Goal: Check status: Check status

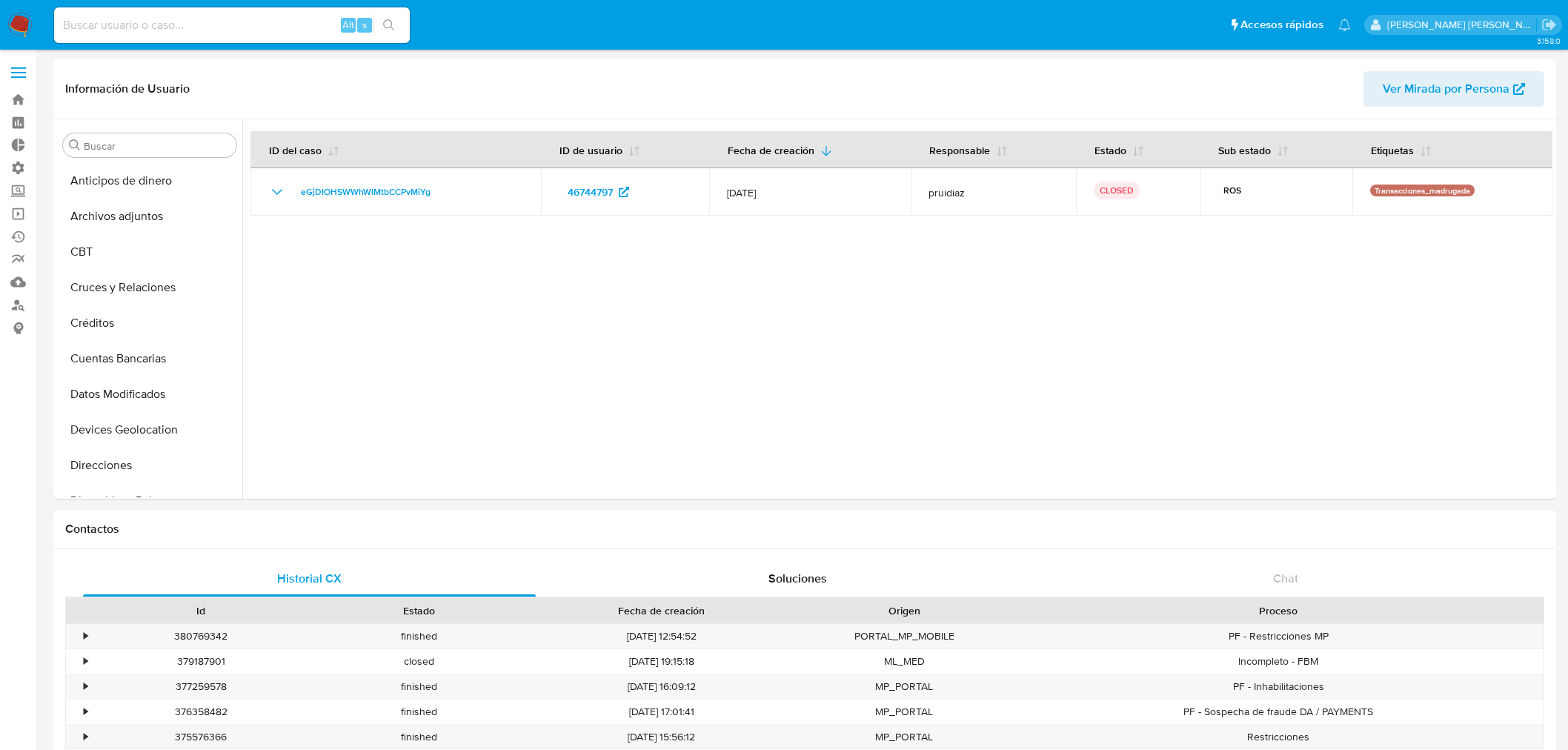
select select "10"
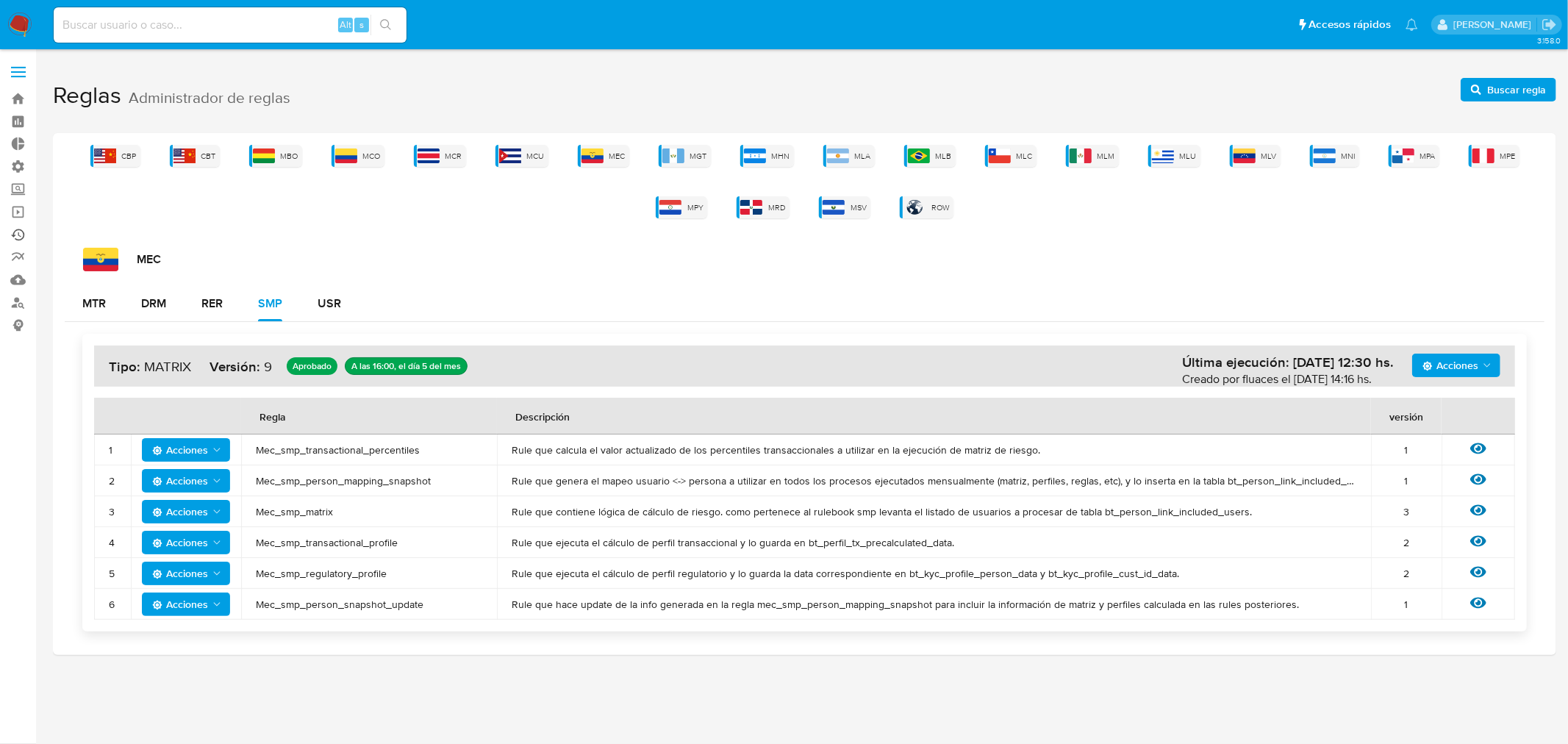
click at [20, 229] on link "Ejecuciones automáticas" at bounding box center [87, 235] width 175 height 23
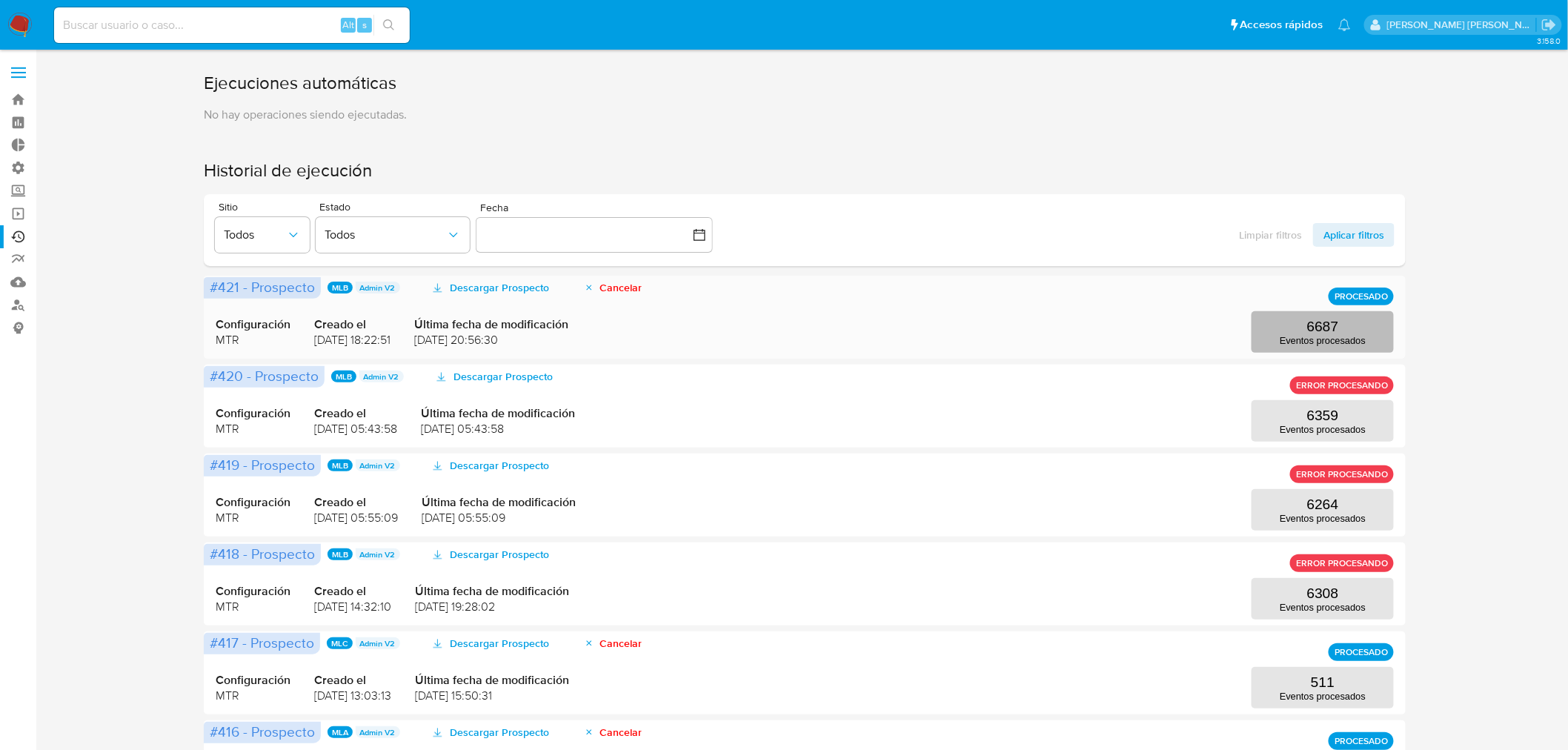
click at [1329, 319] on p "6687" at bounding box center [1323, 326] width 32 height 16
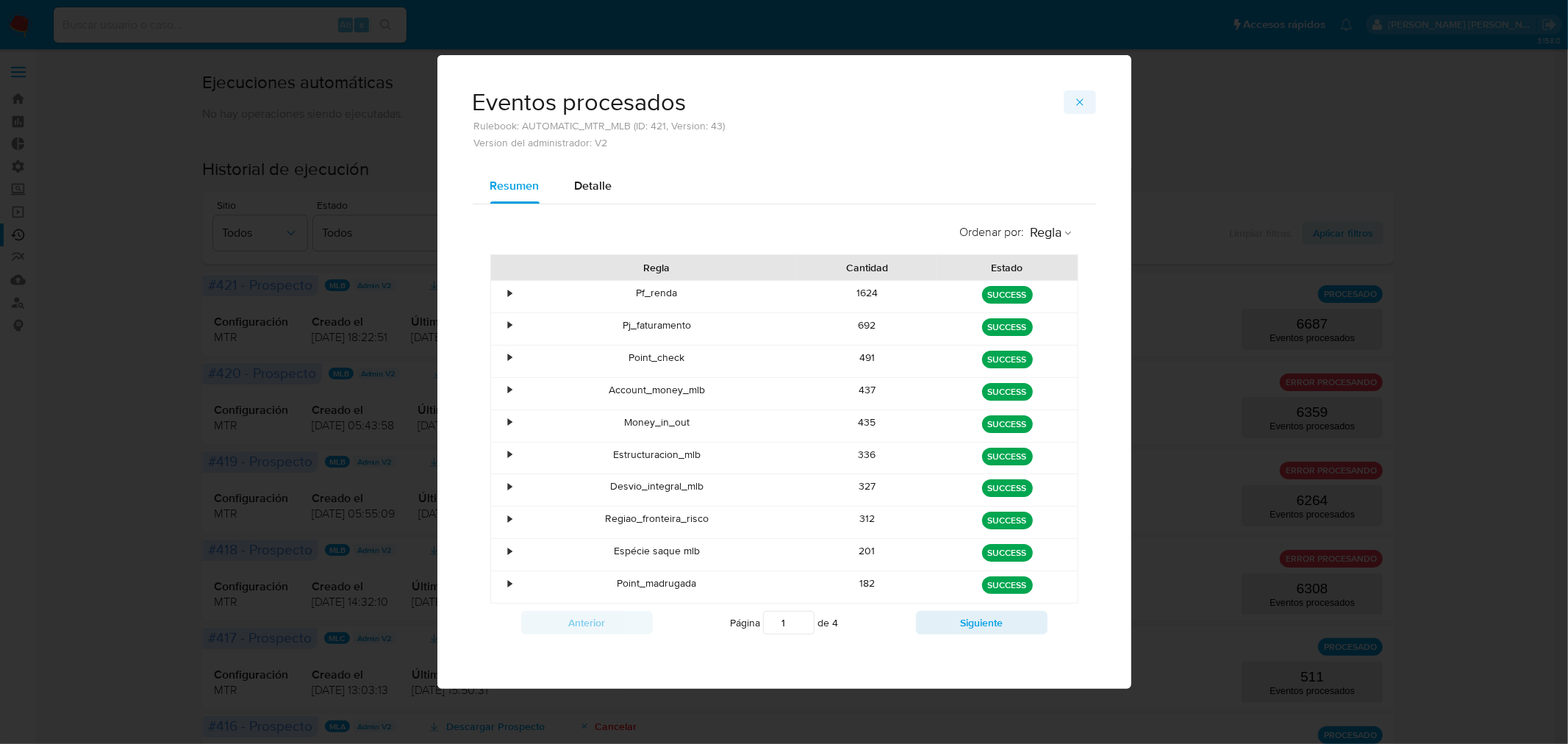
click at [1075, 112] on span "button" at bounding box center [1079, 101] width 11 height 20
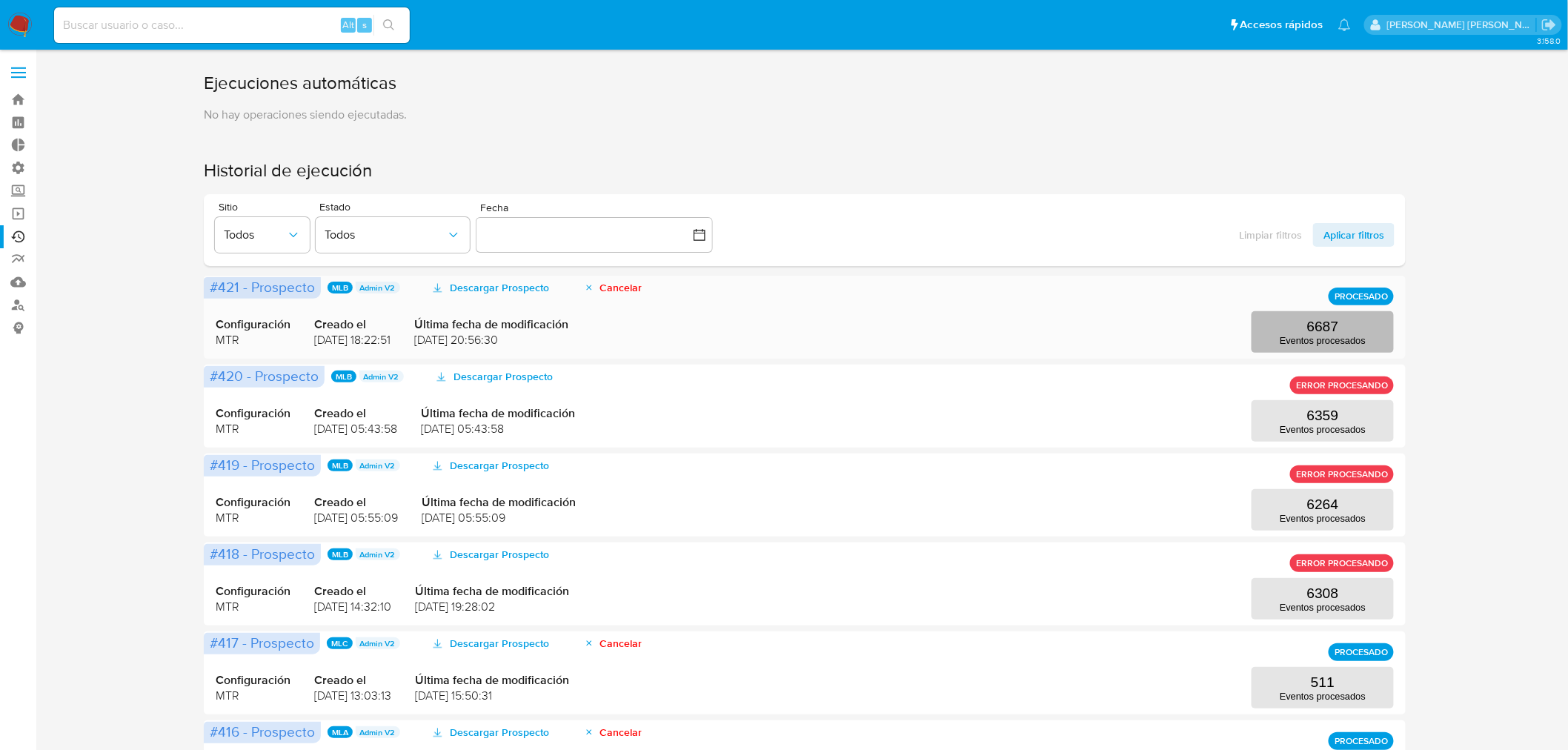
click at [1322, 323] on p "6687" at bounding box center [1323, 326] width 32 height 16
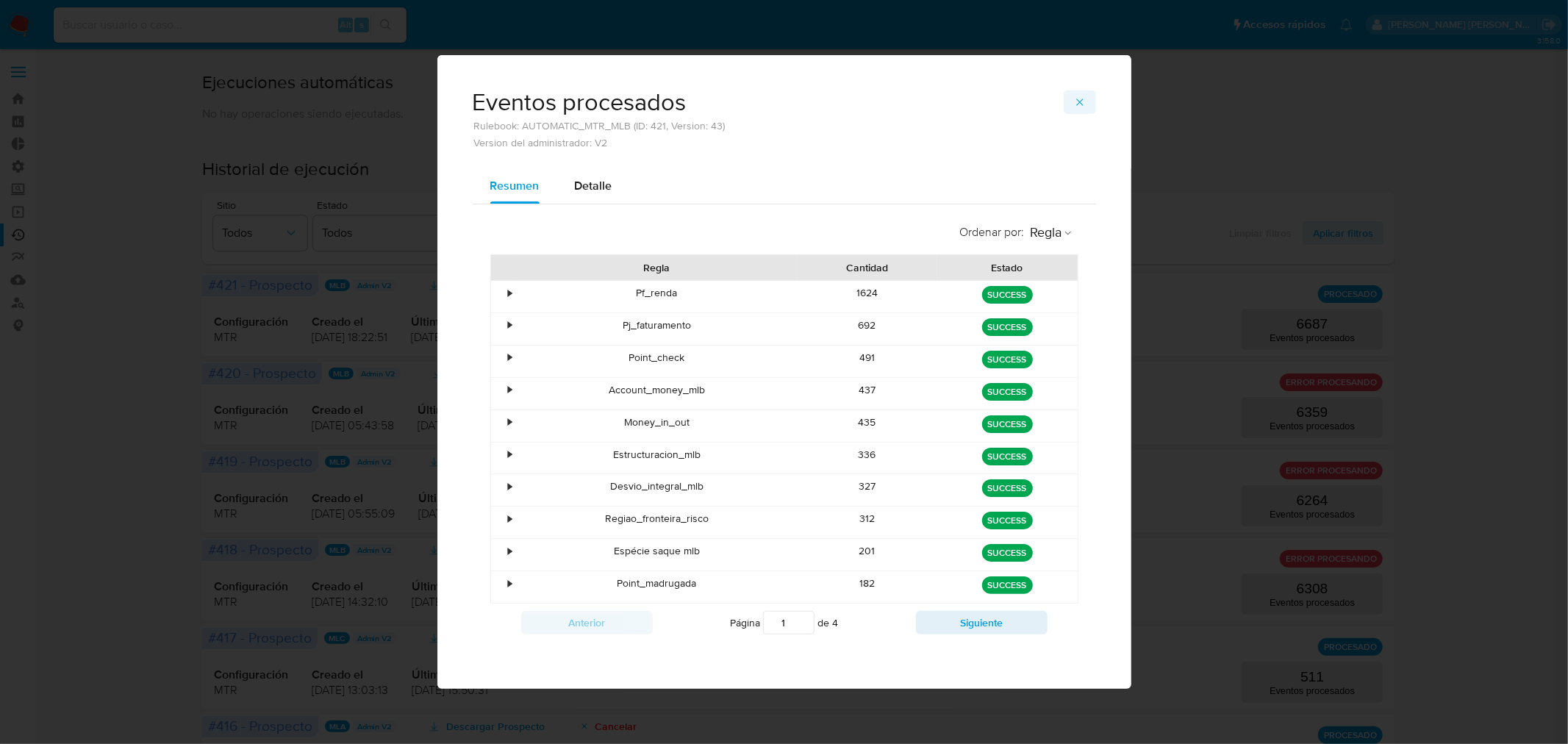
click at [1079, 111] on span "button" at bounding box center [1079, 101] width 11 height 20
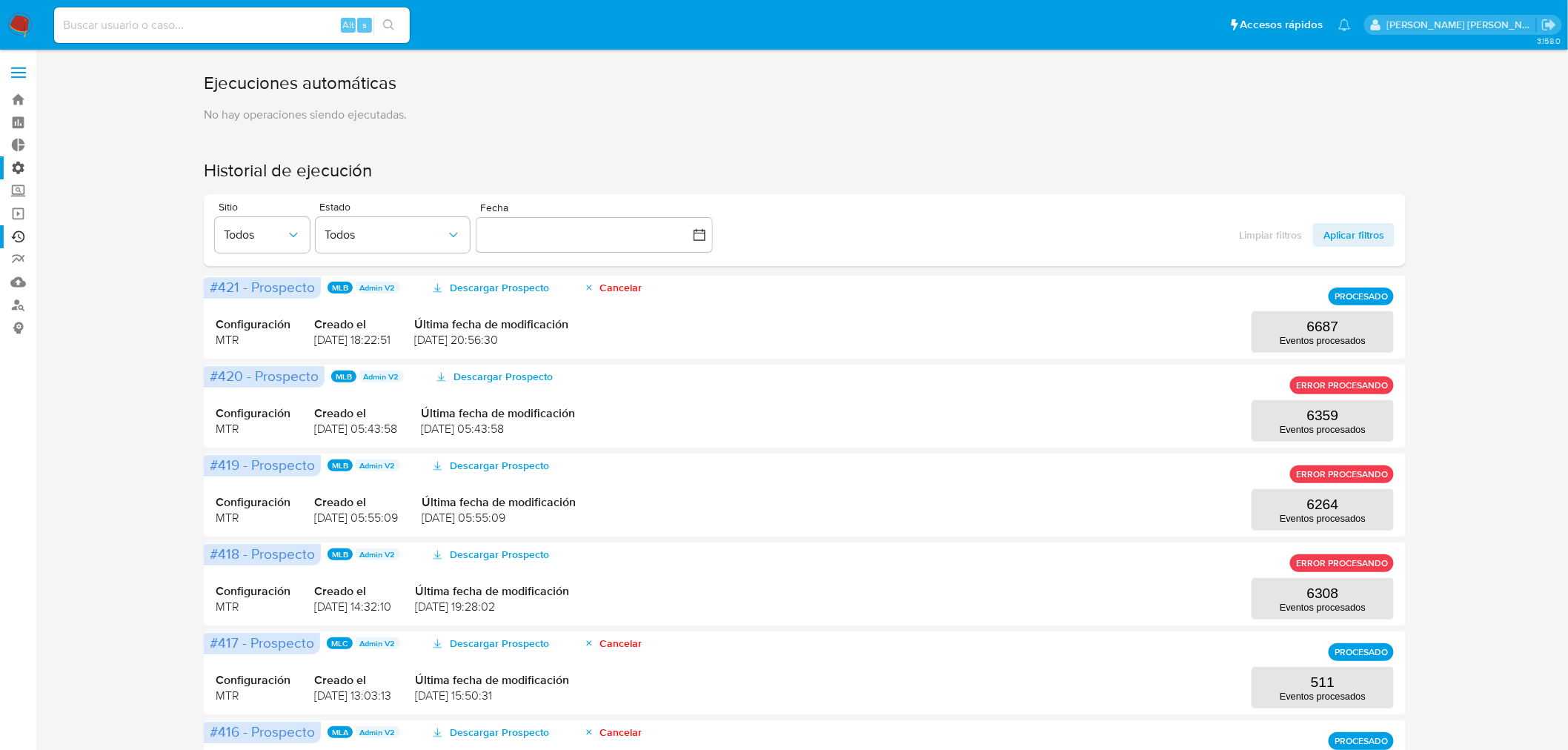
click at [12, 167] on label "Administración" at bounding box center [88, 168] width 177 height 23
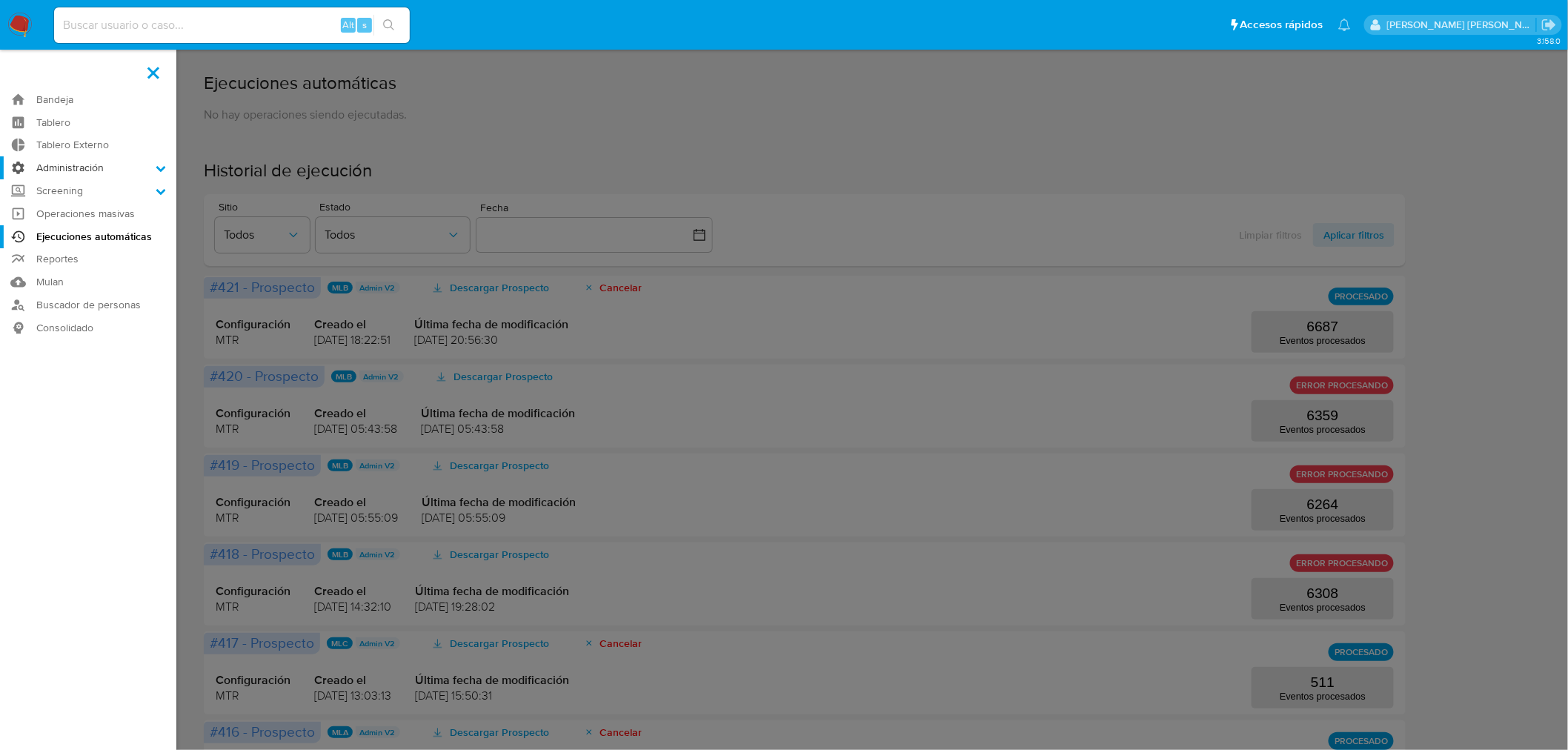
click at [0, 0] on input "Administración" at bounding box center [0, 0] width 0 height 0
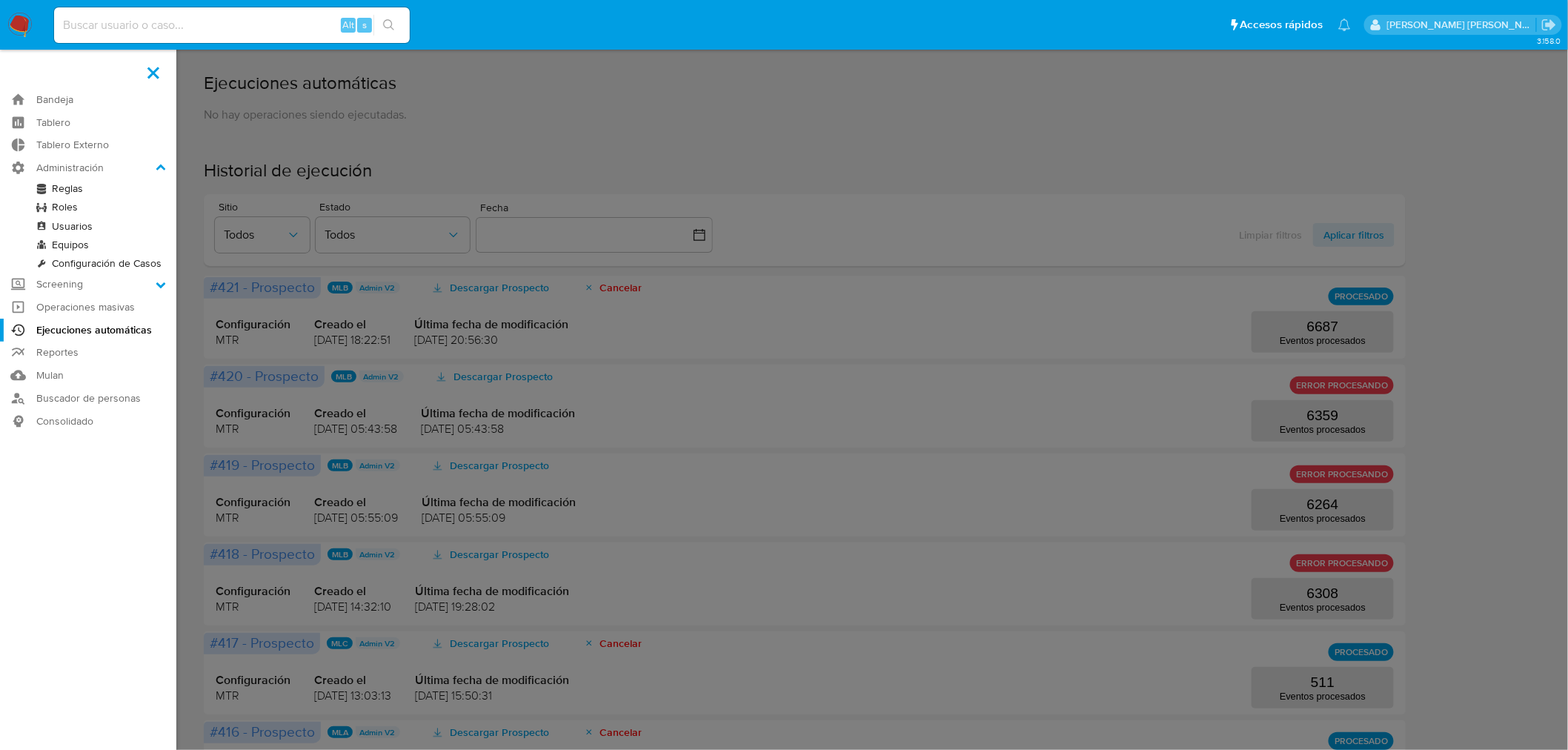
click at [78, 183] on link "Reglas" at bounding box center [88, 188] width 177 height 18
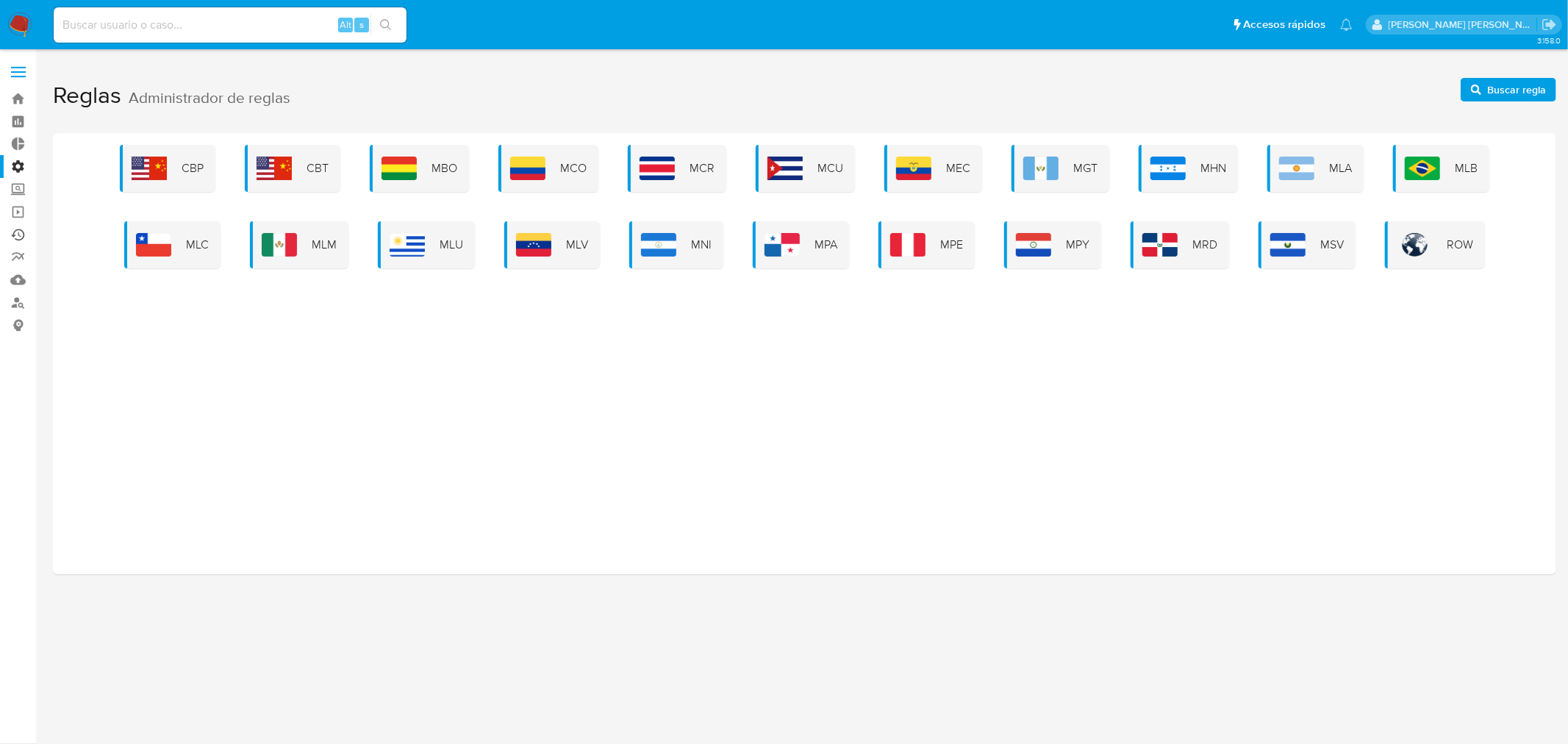
click at [14, 233] on link "Ejecuciones automáticas" at bounding box center [87, 235] width 175 height 23
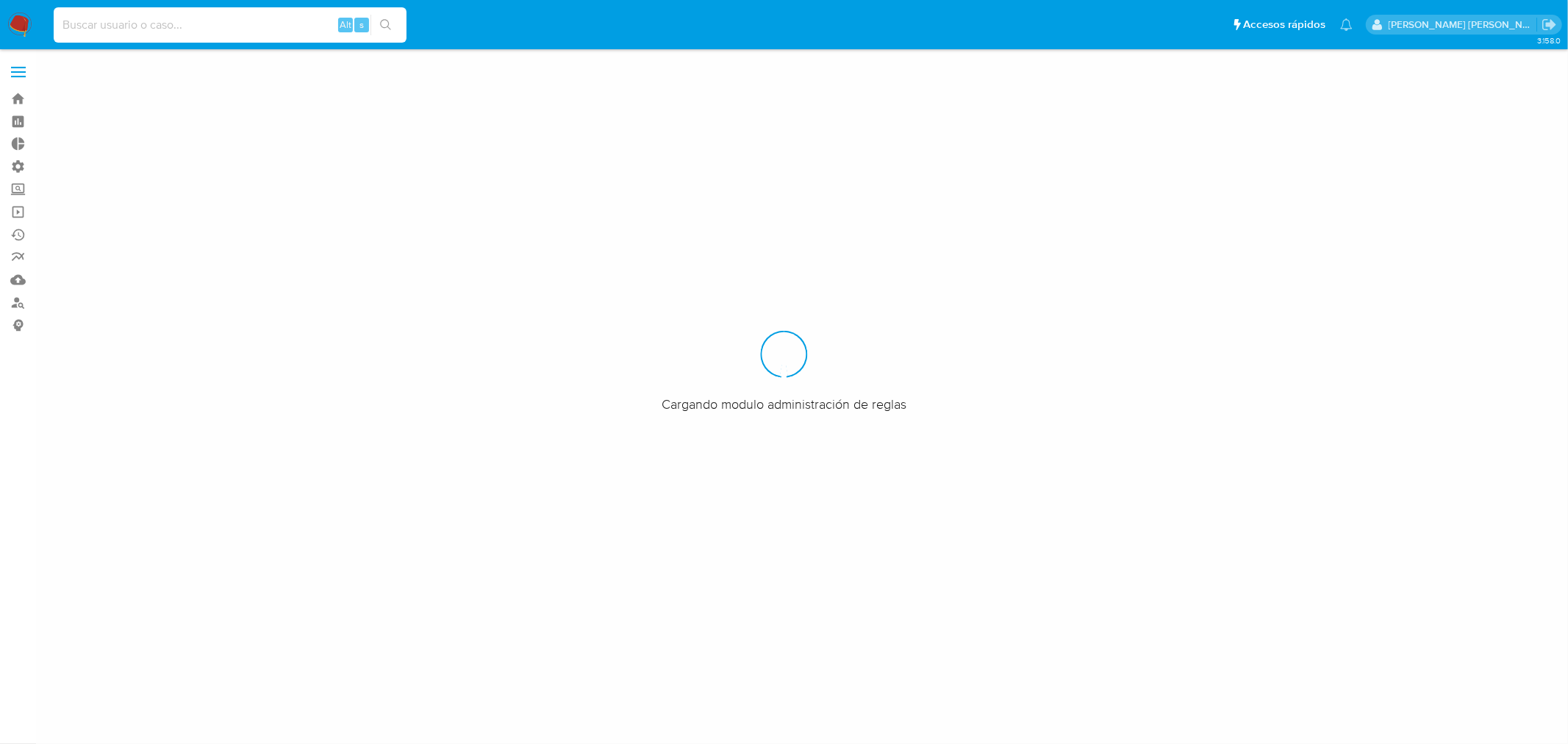
click at [239, 16] on input at bounding box center [230, 25] width 352 height 19
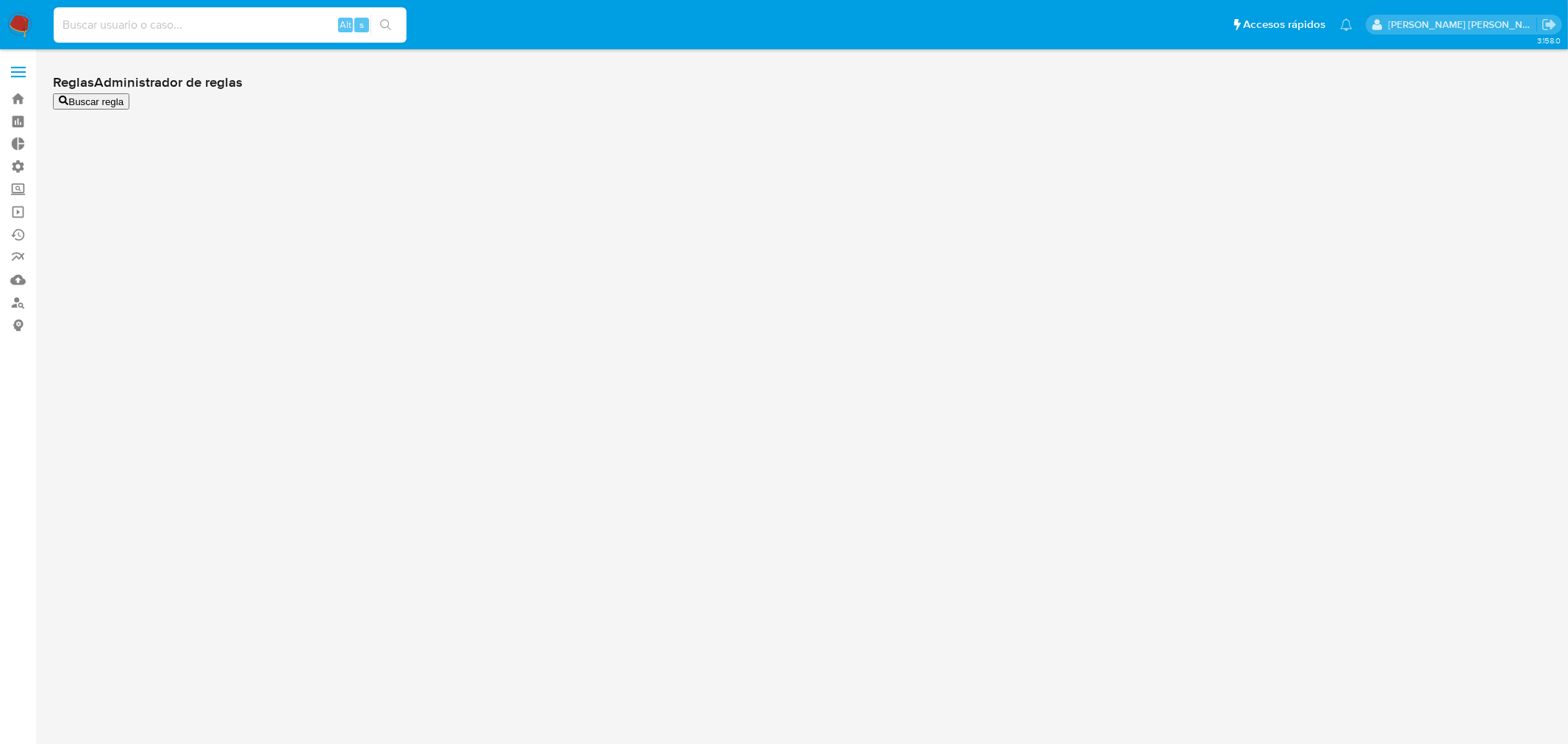
paste input "46744797"
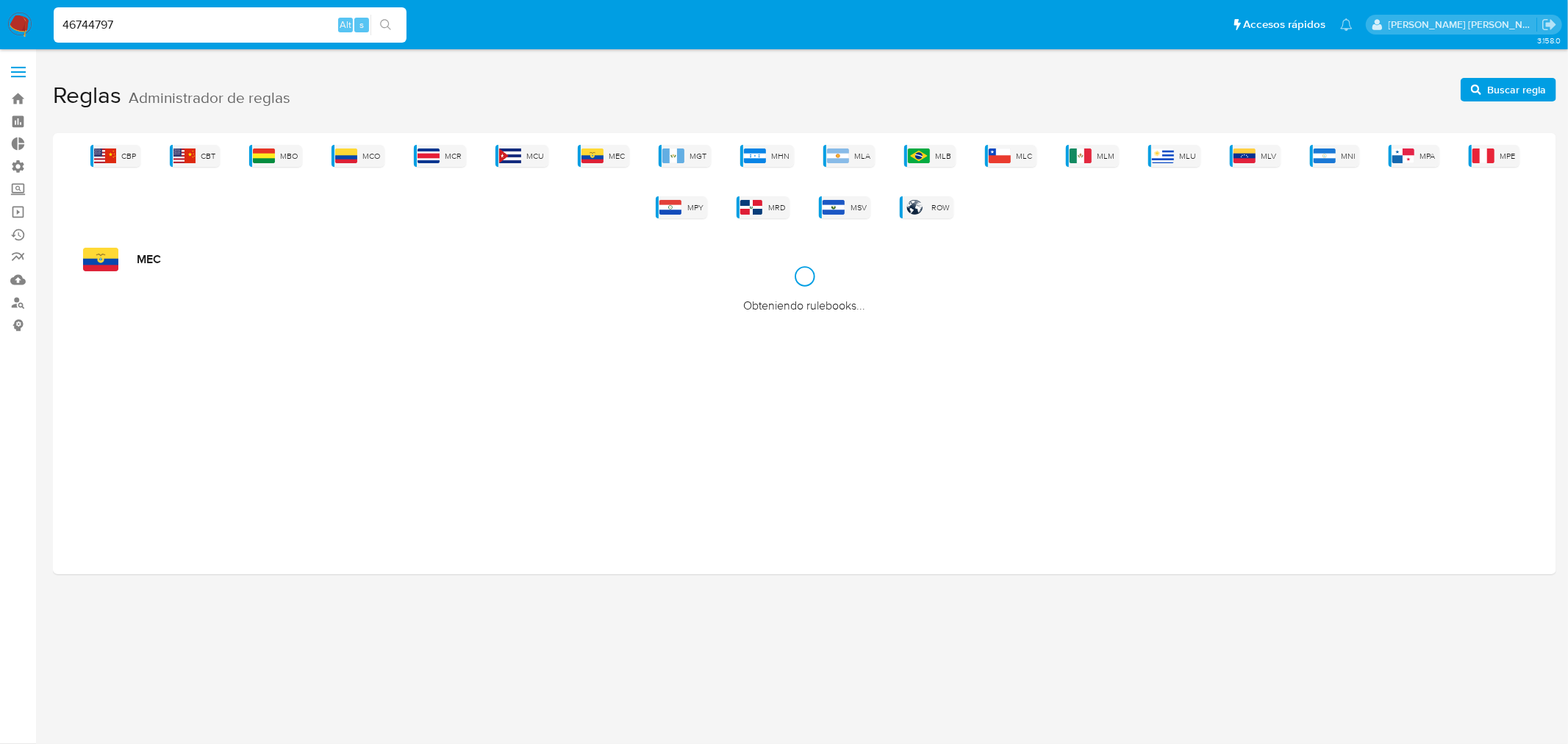
type input "46744797"
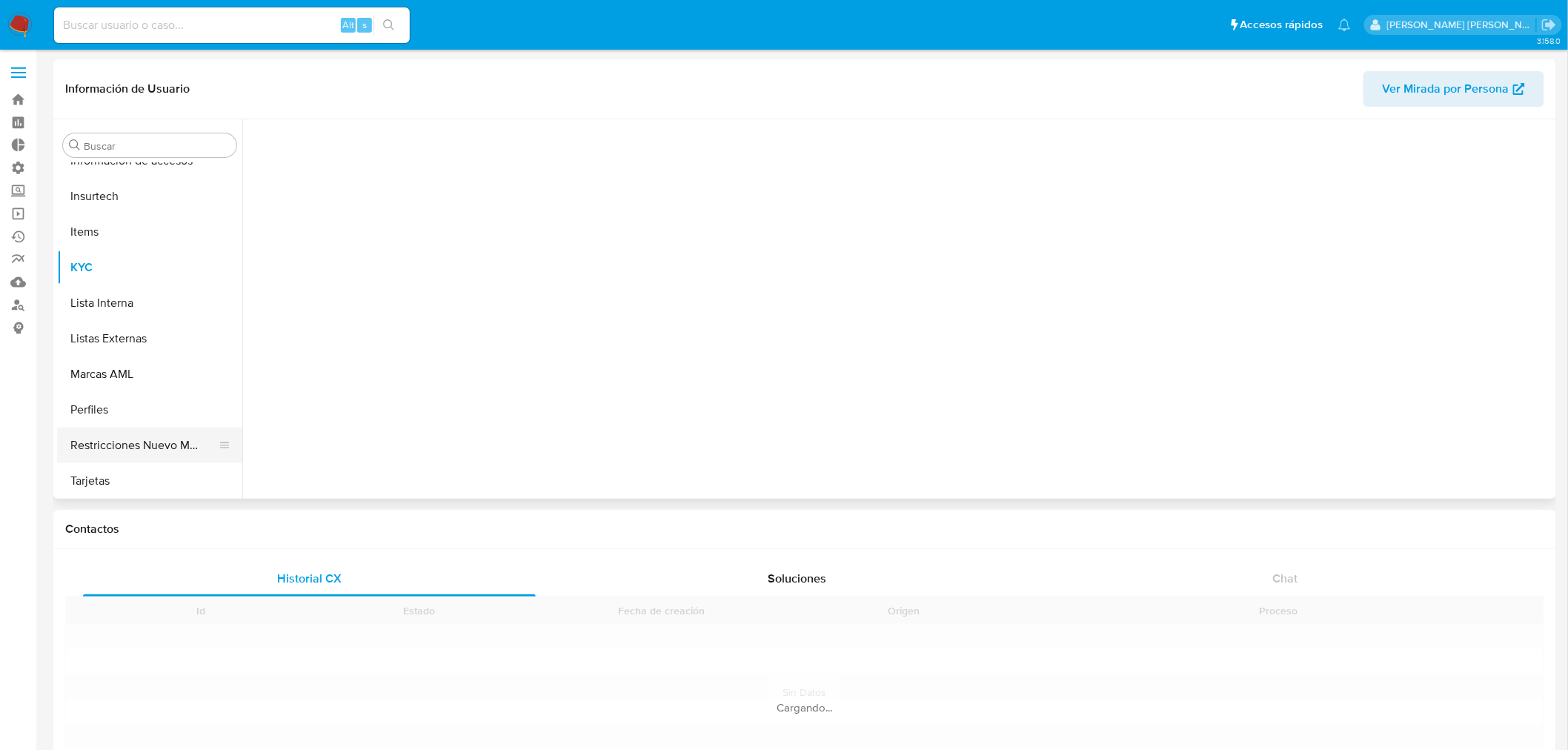
scroll to position [625, 0]
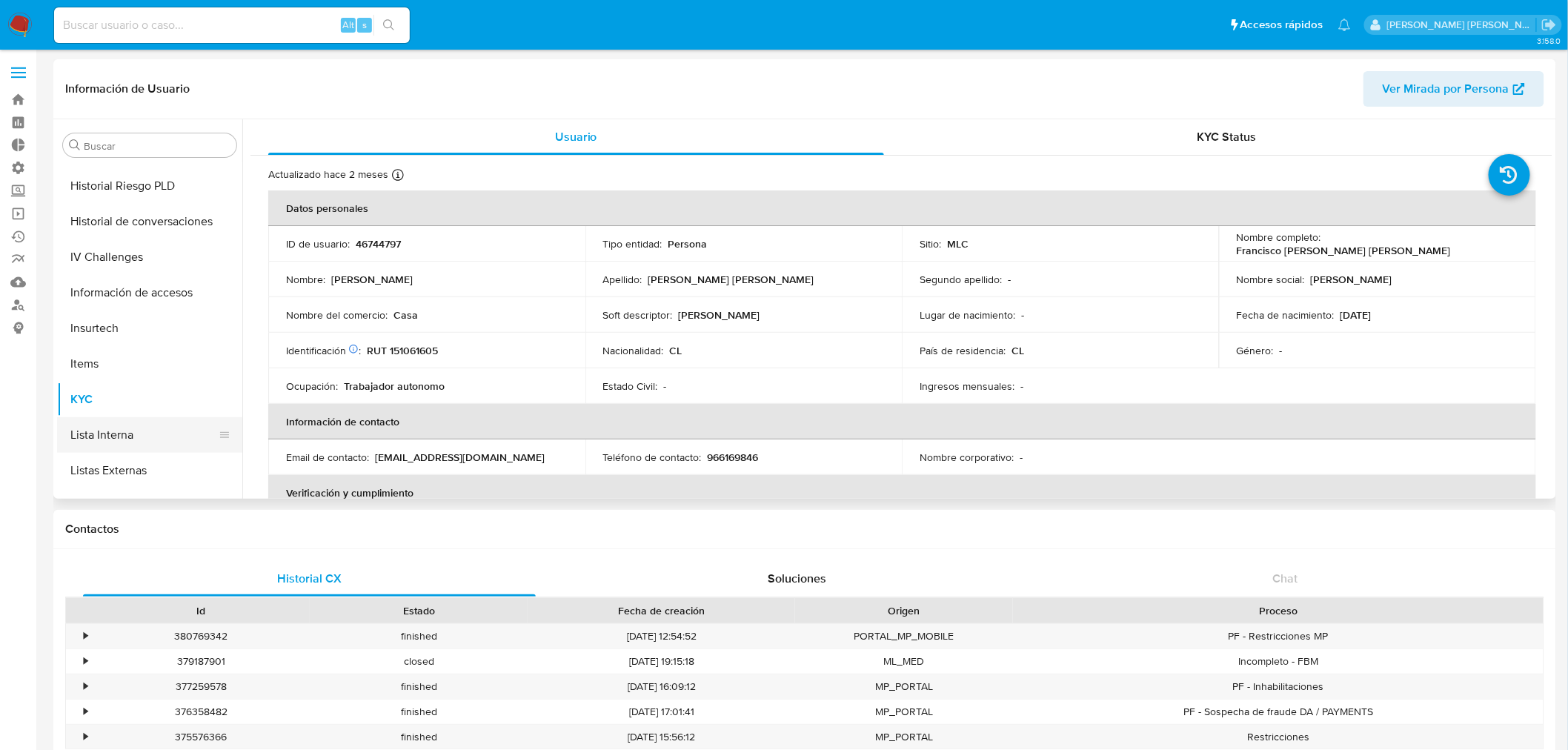
select select "10"
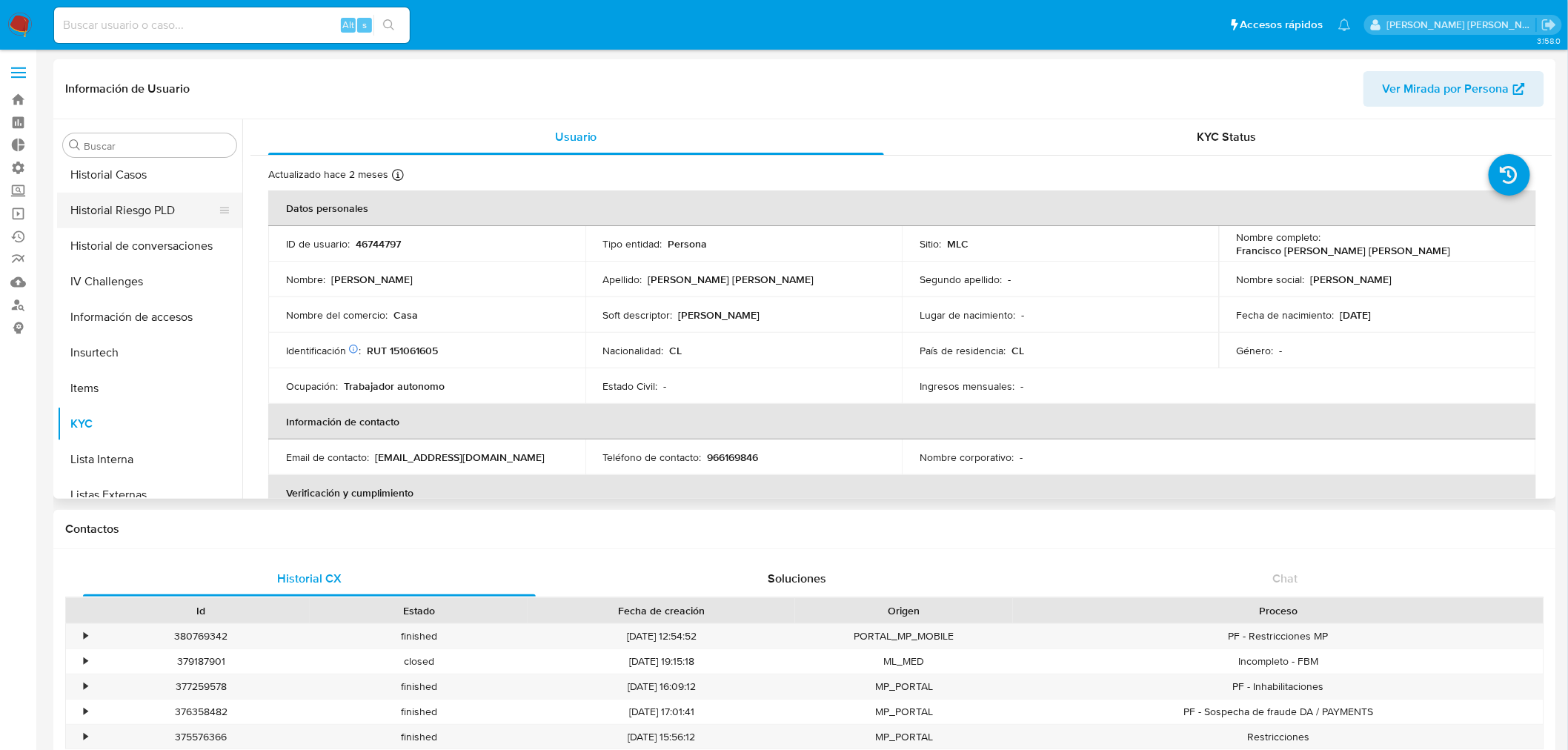
scroll to position [297, 0]
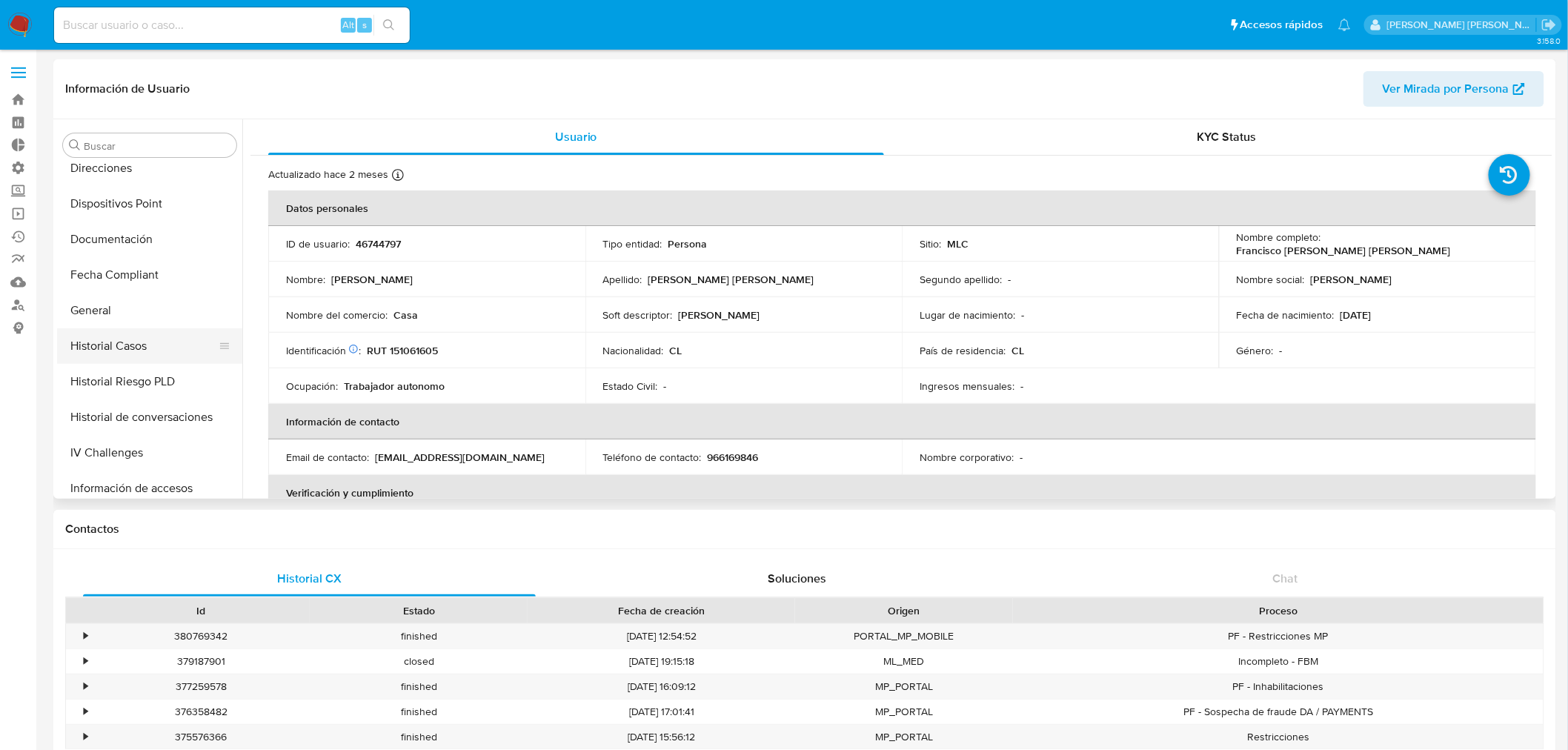
click at [123, 344] on button "Historial Casos" at bounding box center [144, 346] width 174 height 36
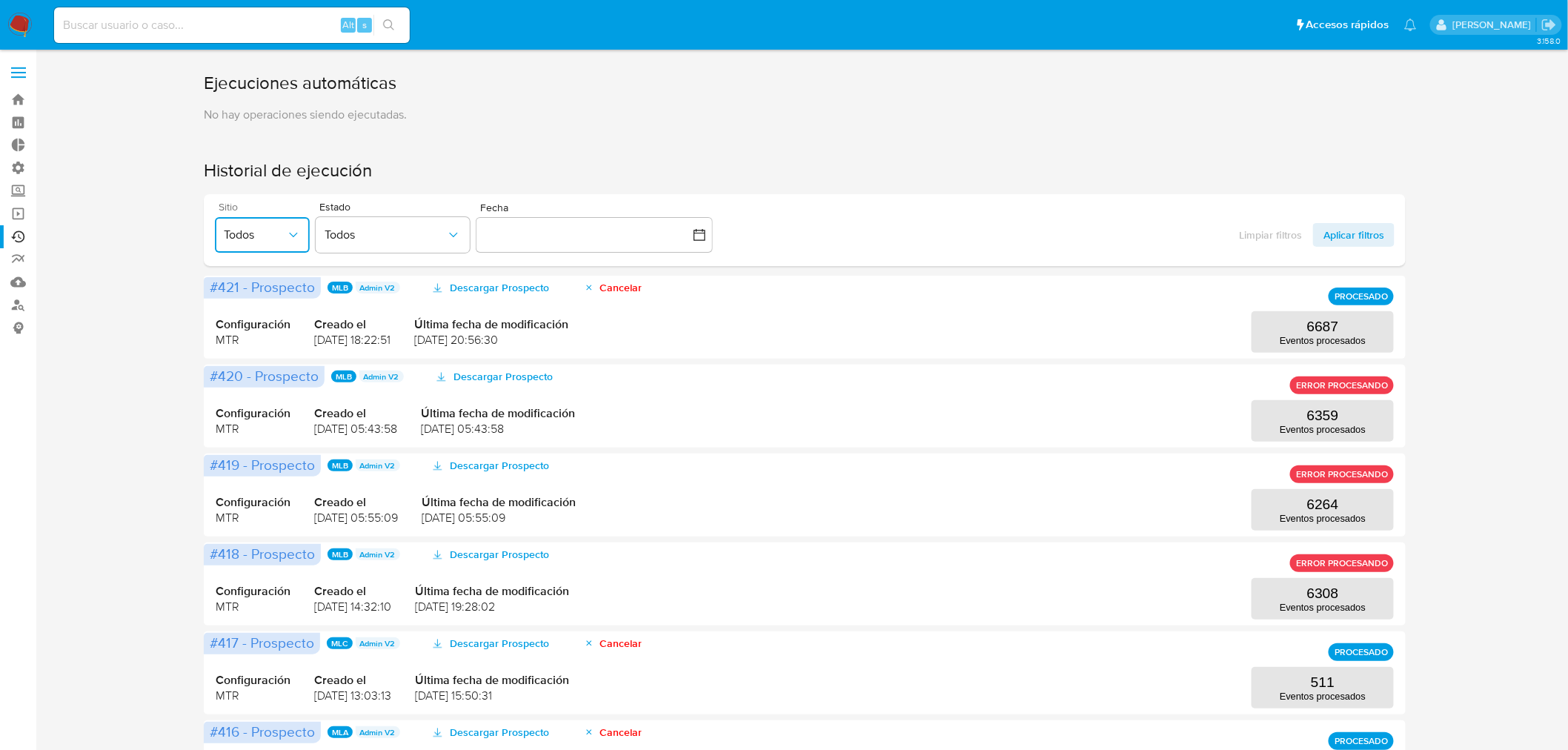
click at [279, 233] on span "Todos" at bounding box center [255, 235] width 62 height 14
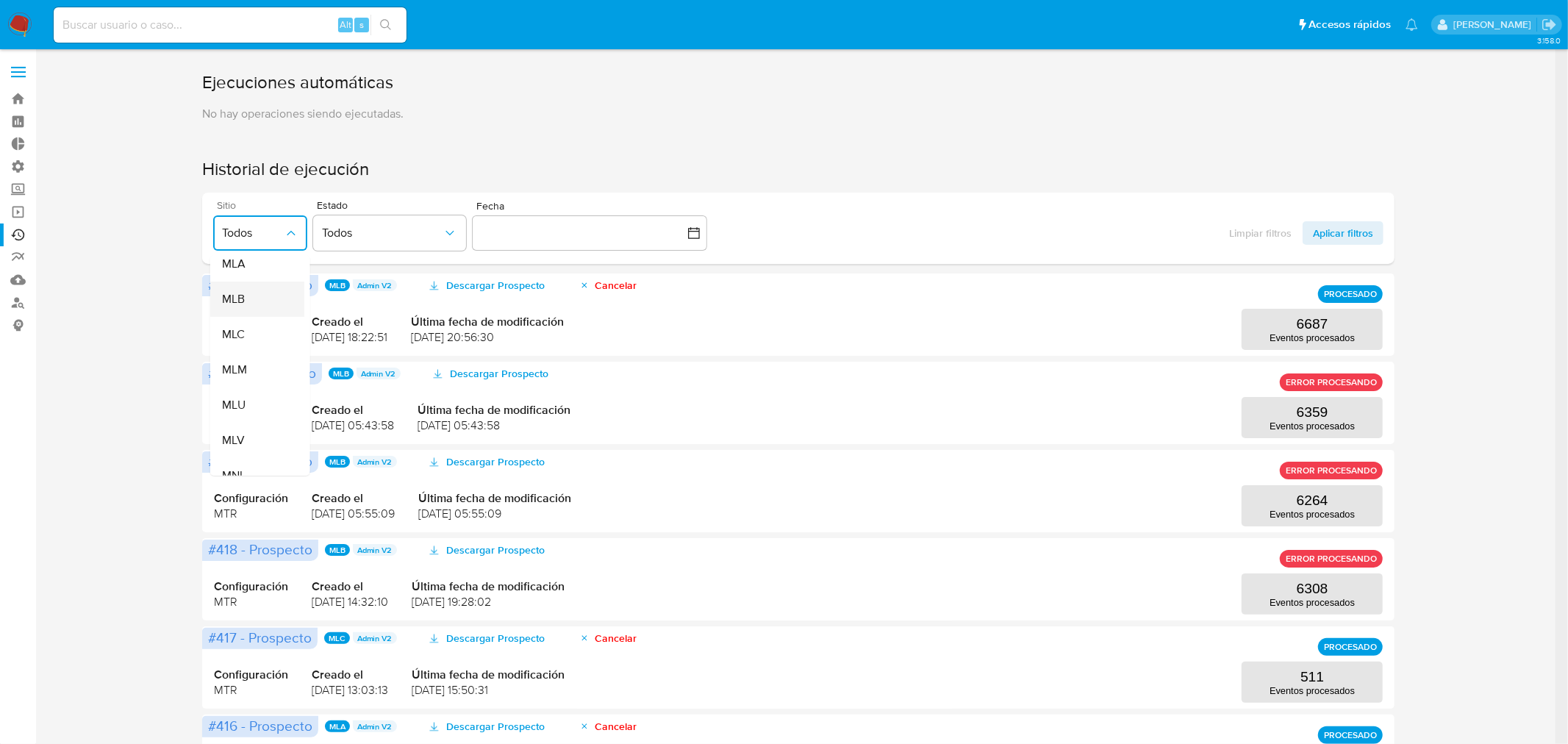
scroll to position [408, 0]
click at [239, 324] on span "MLU" at bounding box center [233, 323] width 24 height 14
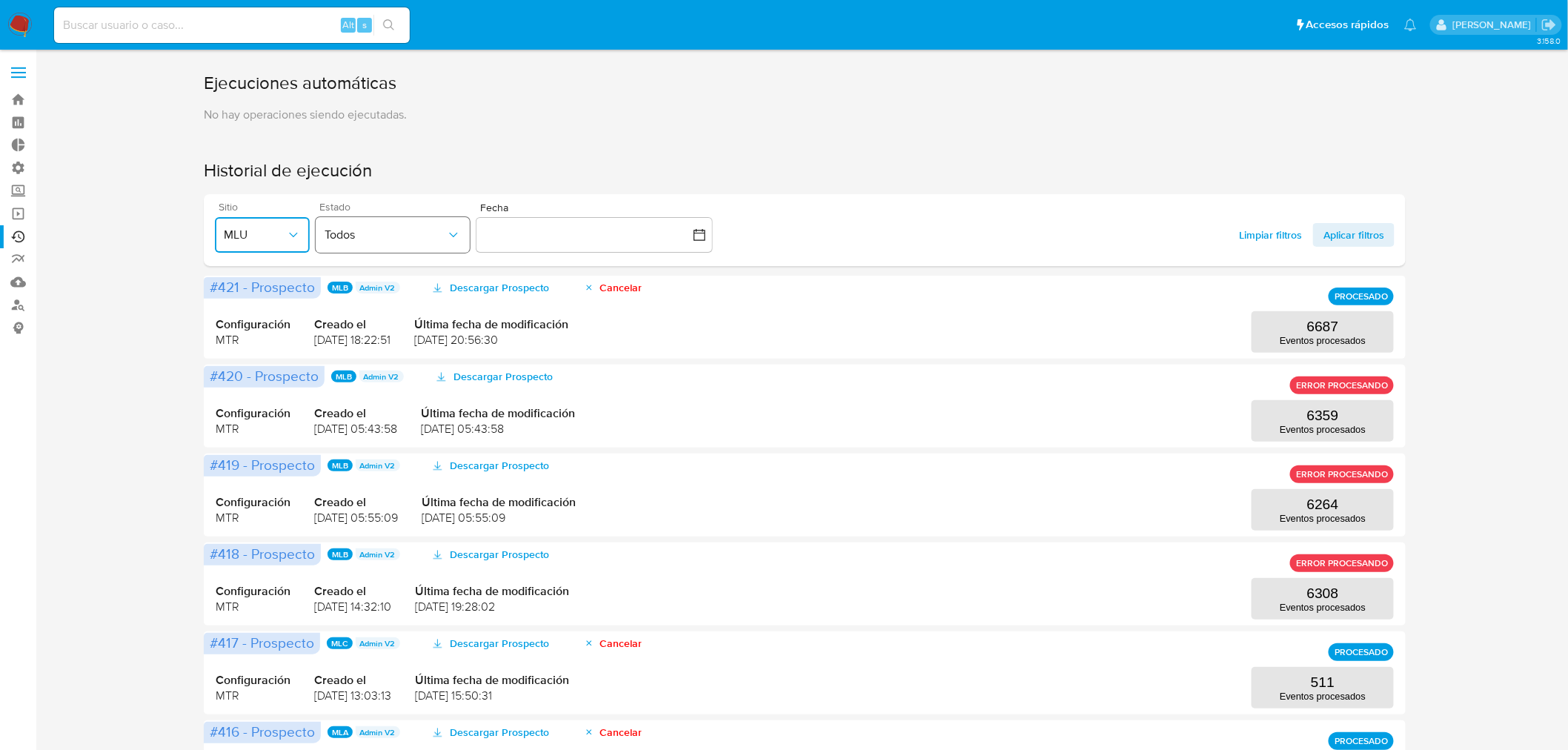
click at [346, 238] on span "Todos" at bounding box center [385, 235] width 122 height 14
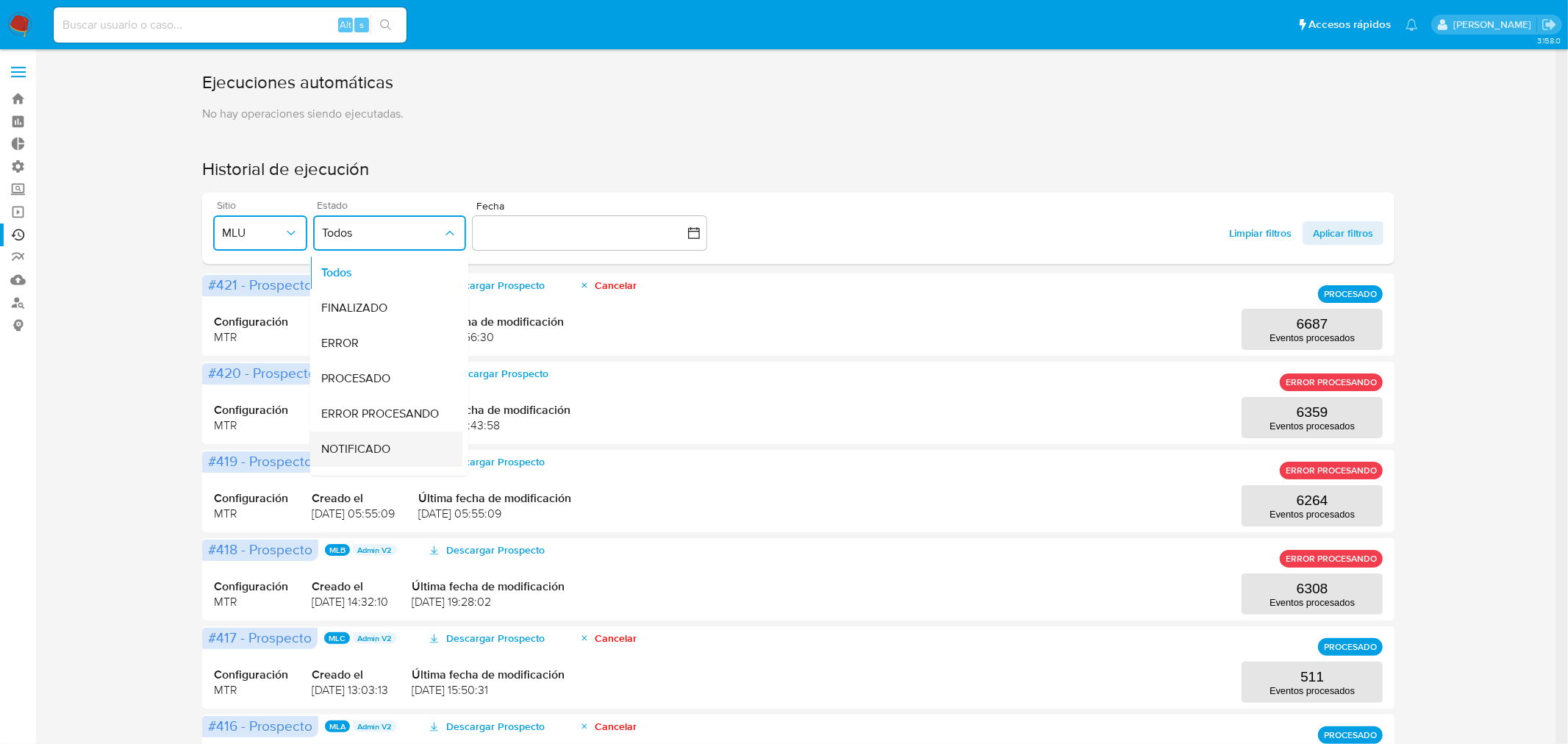
click at [394, 447] on div "NOTIFICADO" at bounding box center [381, 449] width 121 height 35
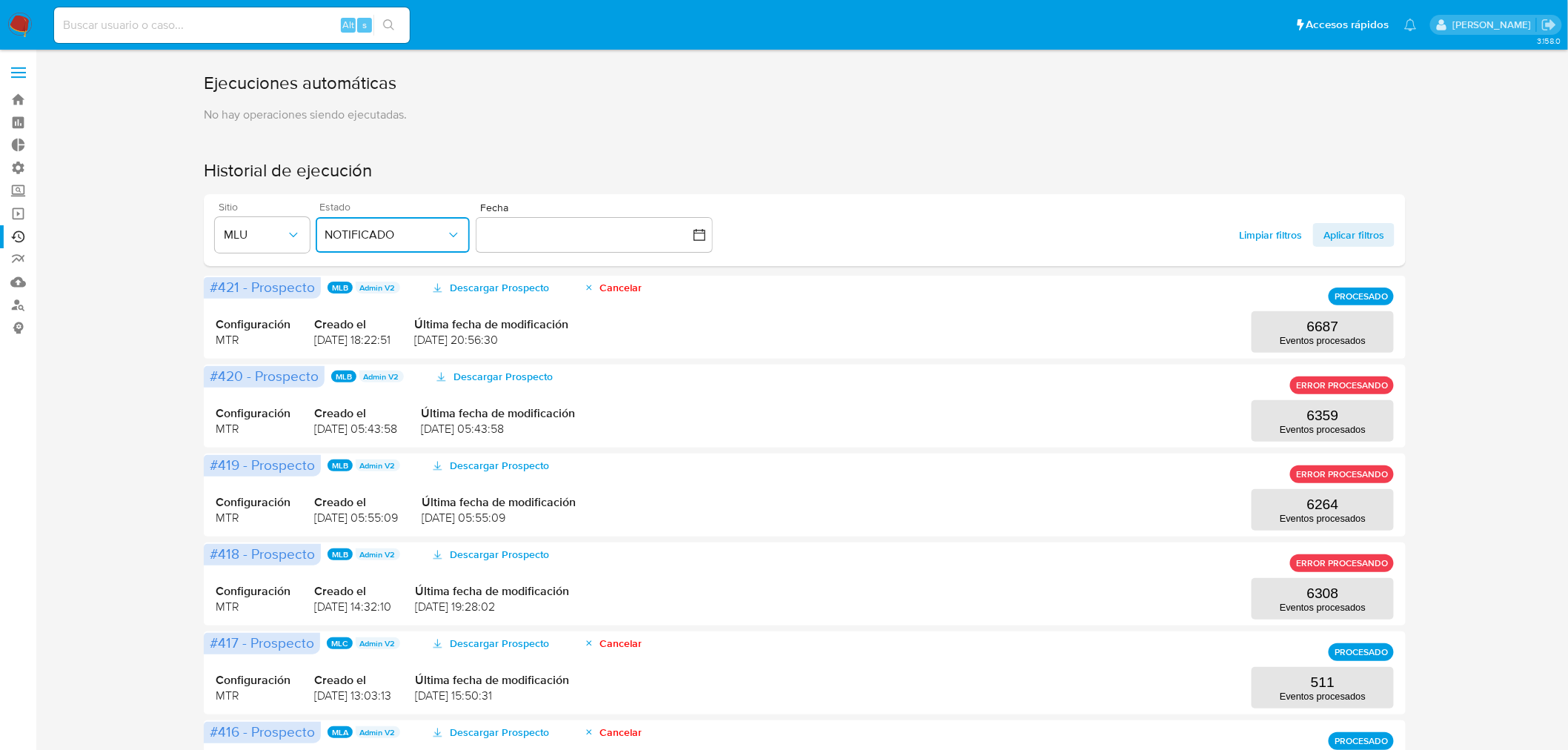
click at [406, 234] on span "NOTIFICADO" at bounding box center [385, 235] width 122 height 14
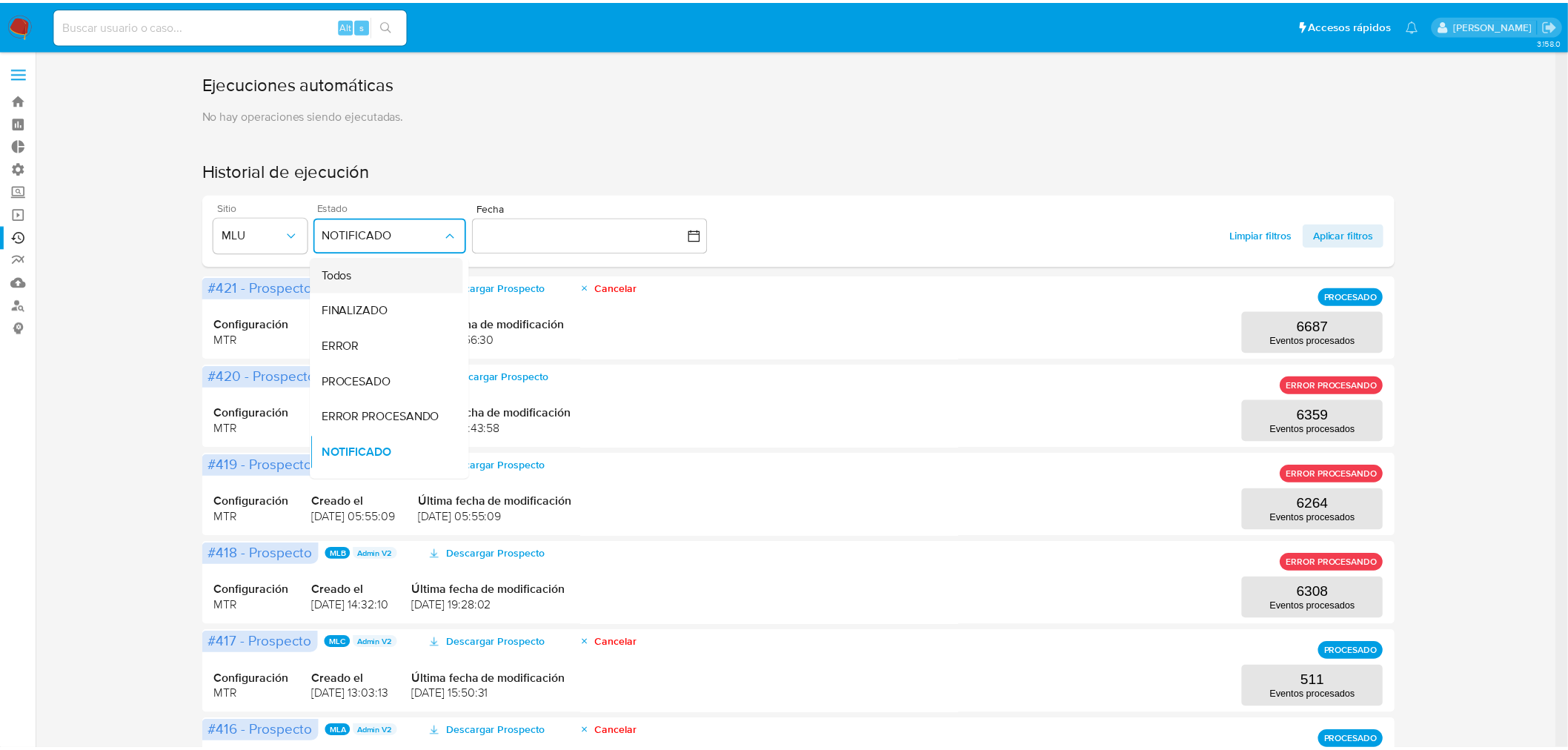
scroll to position [3, 0]
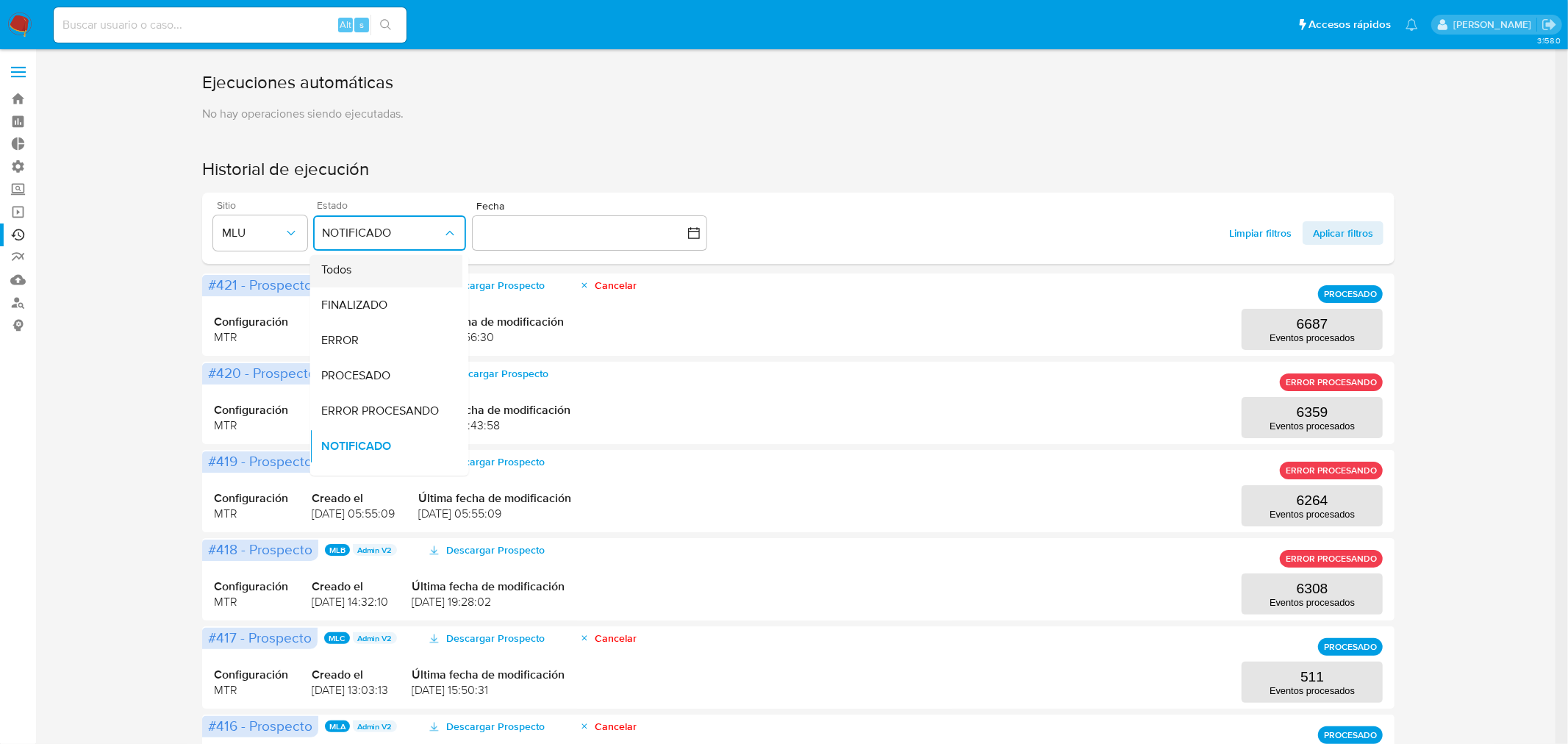
click at [364, 272] on div "Todos" at bounding box center [381, 269] width 121 height 35
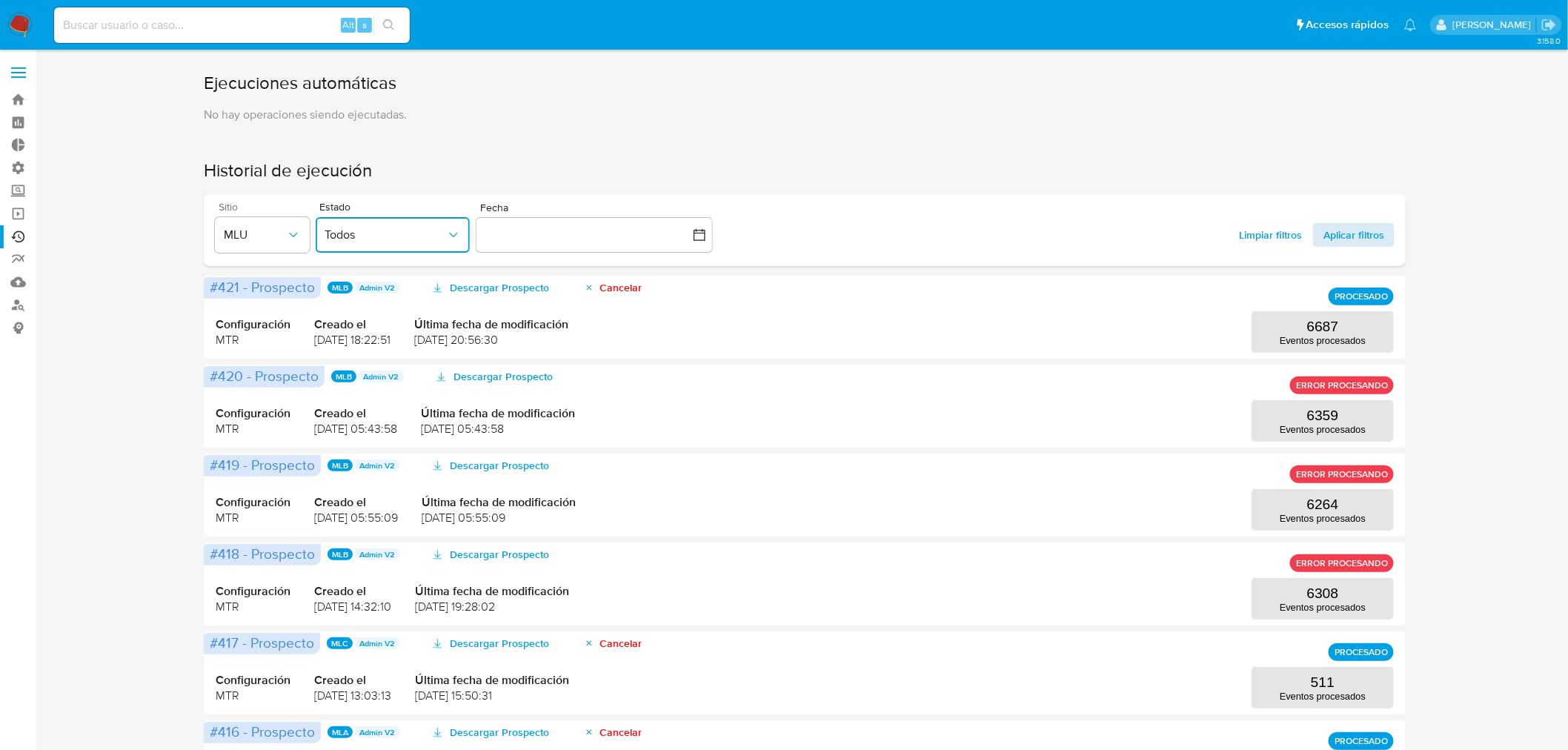
click at [1332, 234] on span "Aplicar filtros" at bounding box center [1354, 235] width 61 height 24
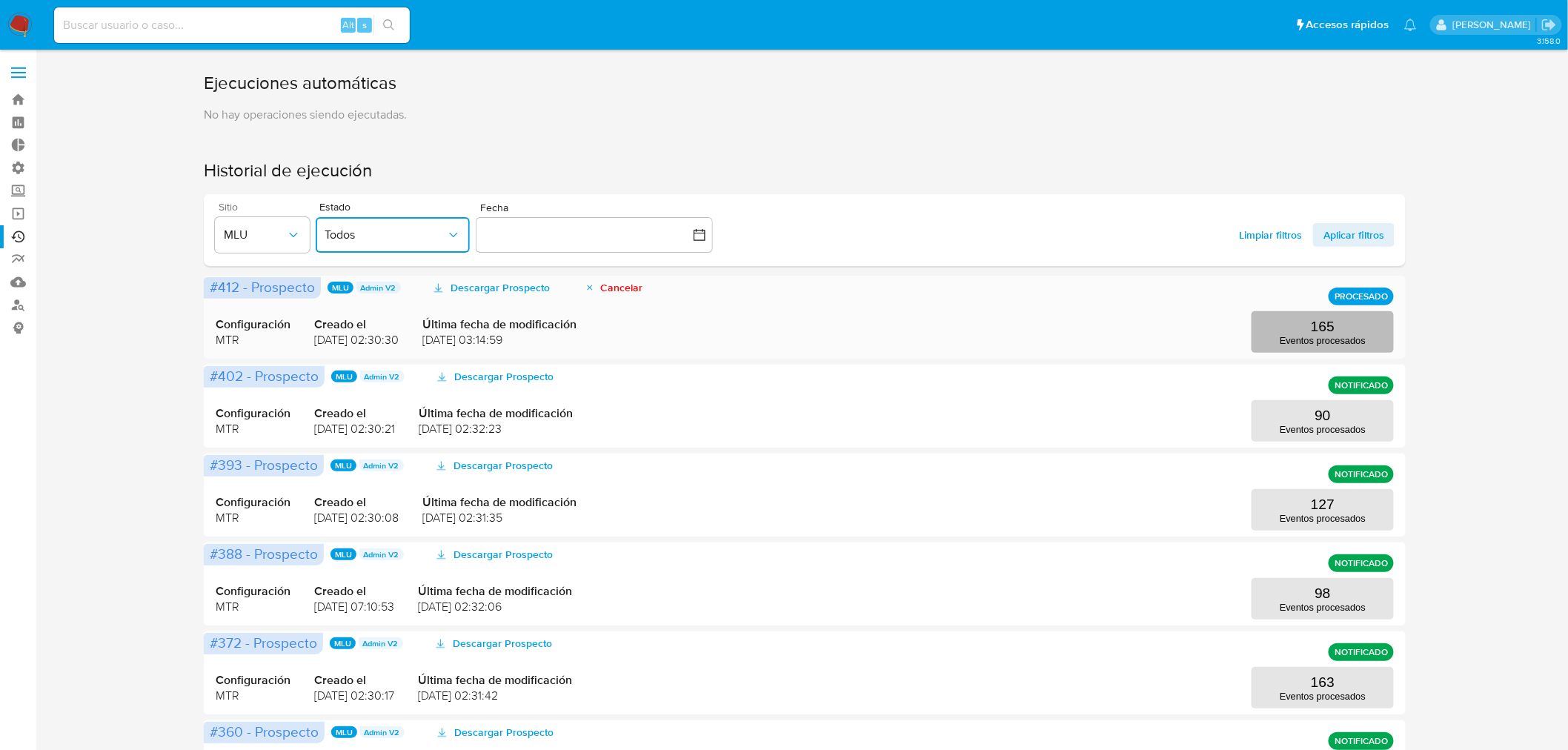
click at [1288, 337] on p "Eventos procesados" at bounding box center [1322, 341] width 86 height 12
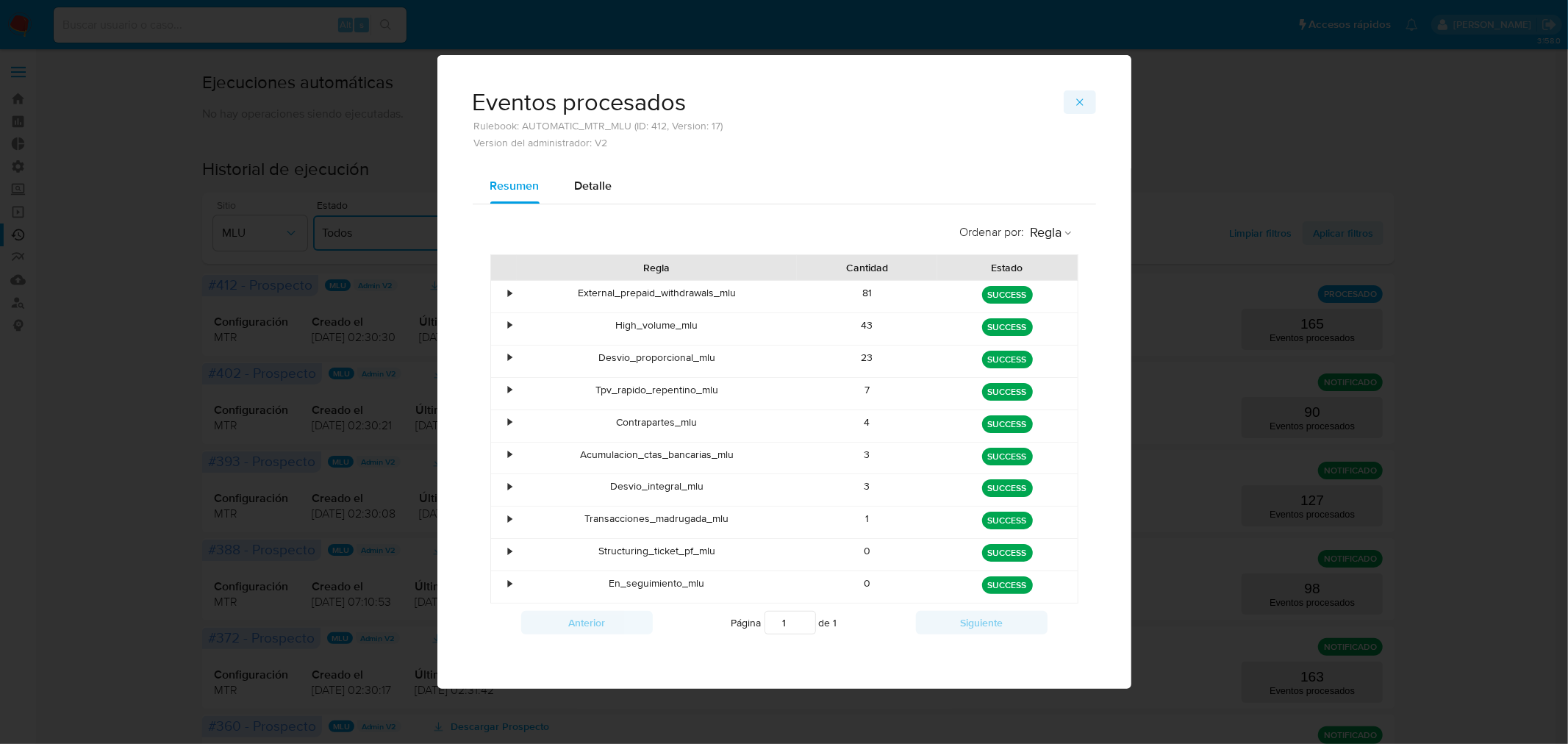
click at [1077, 99] on icon "button" at bounding box center [1079, 102] width 11 height 11
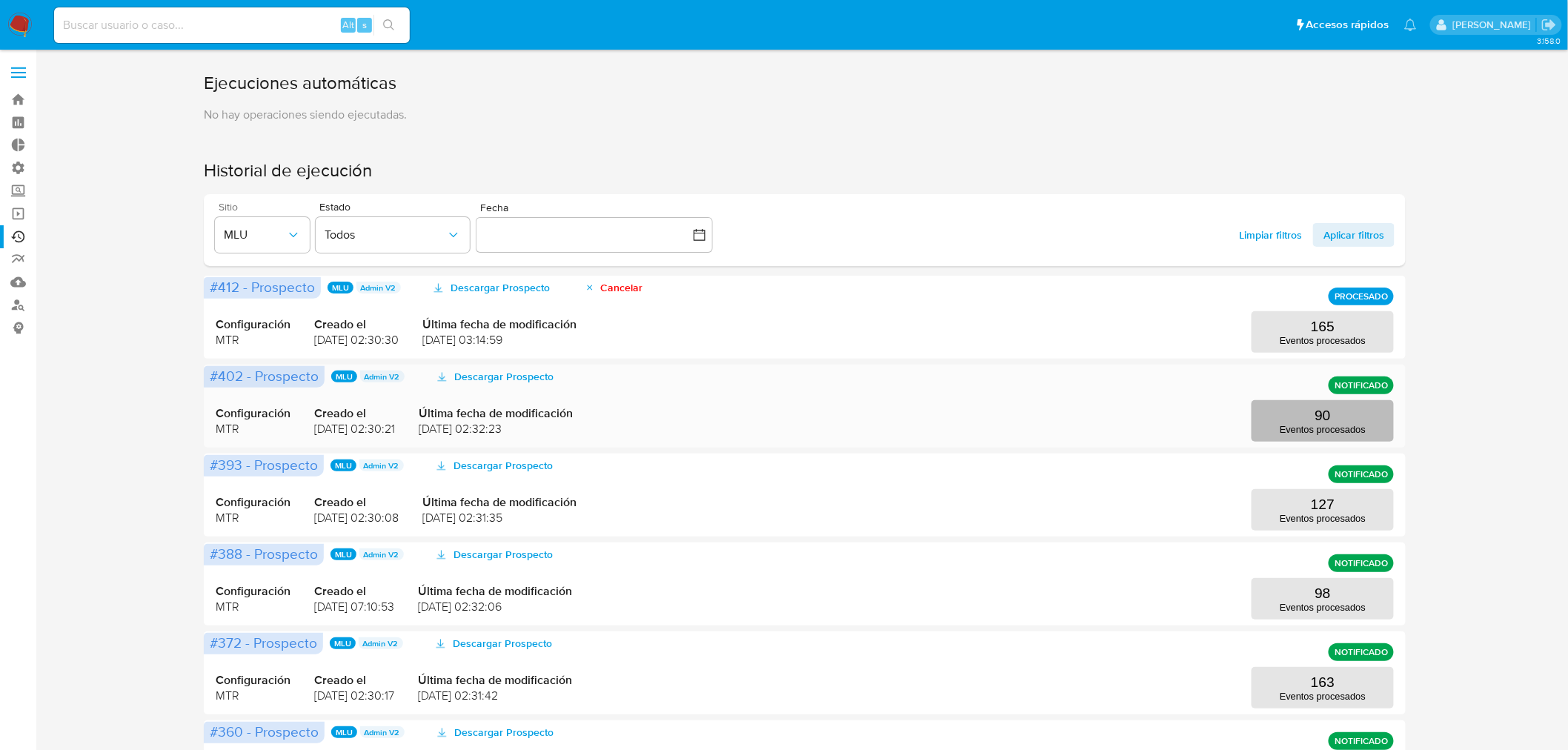
click at [1304, 416] on button "90 Eventos procesados" at bounding box center [1322, 420] width 142 height 42
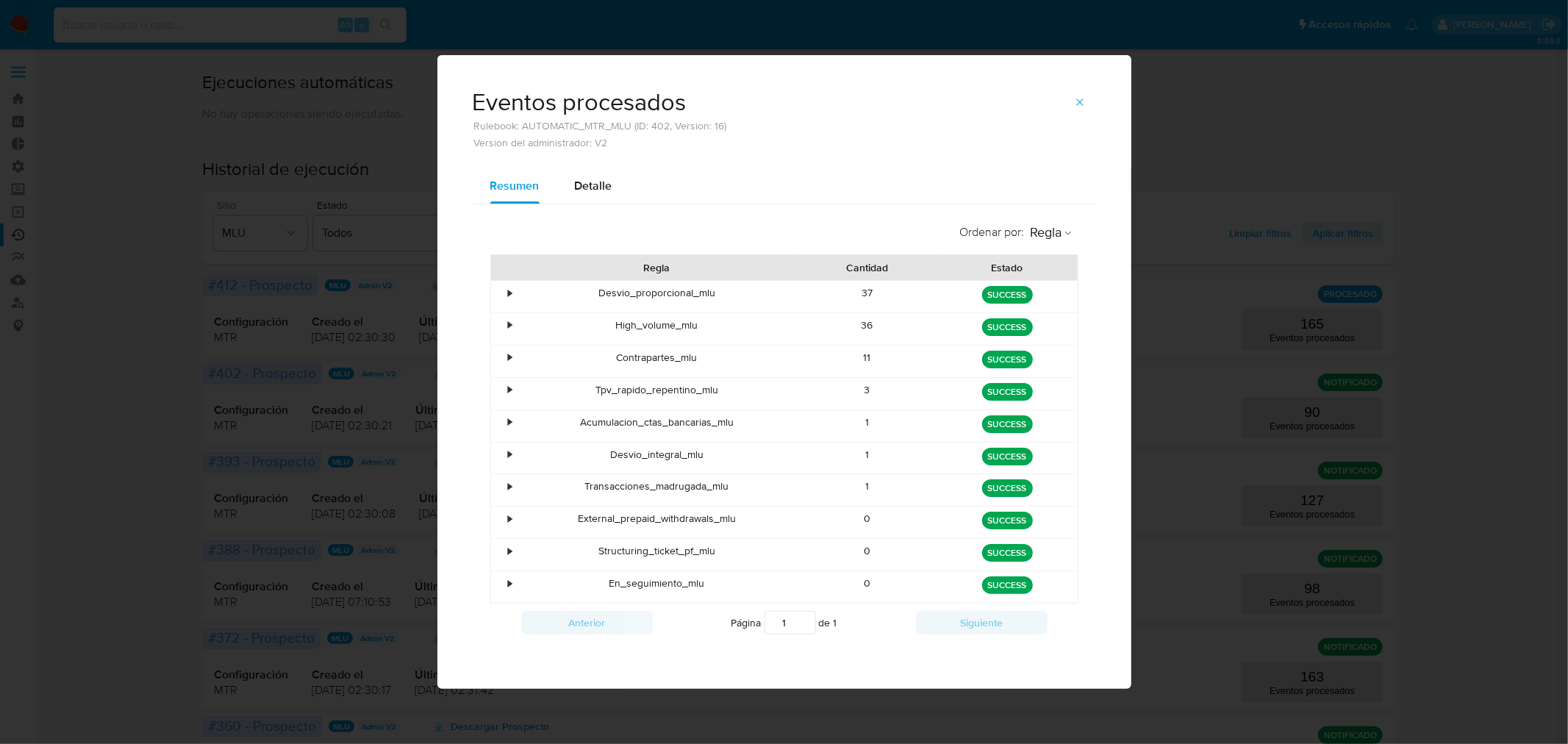
drag, startPoint x: 1075, startPoint y: 110, endPoint x: 1245, endPoint y: 267, distance: 231.4
click at [1075, 109] on span "button" at bounding box center [1079, 101] width 11 height 20
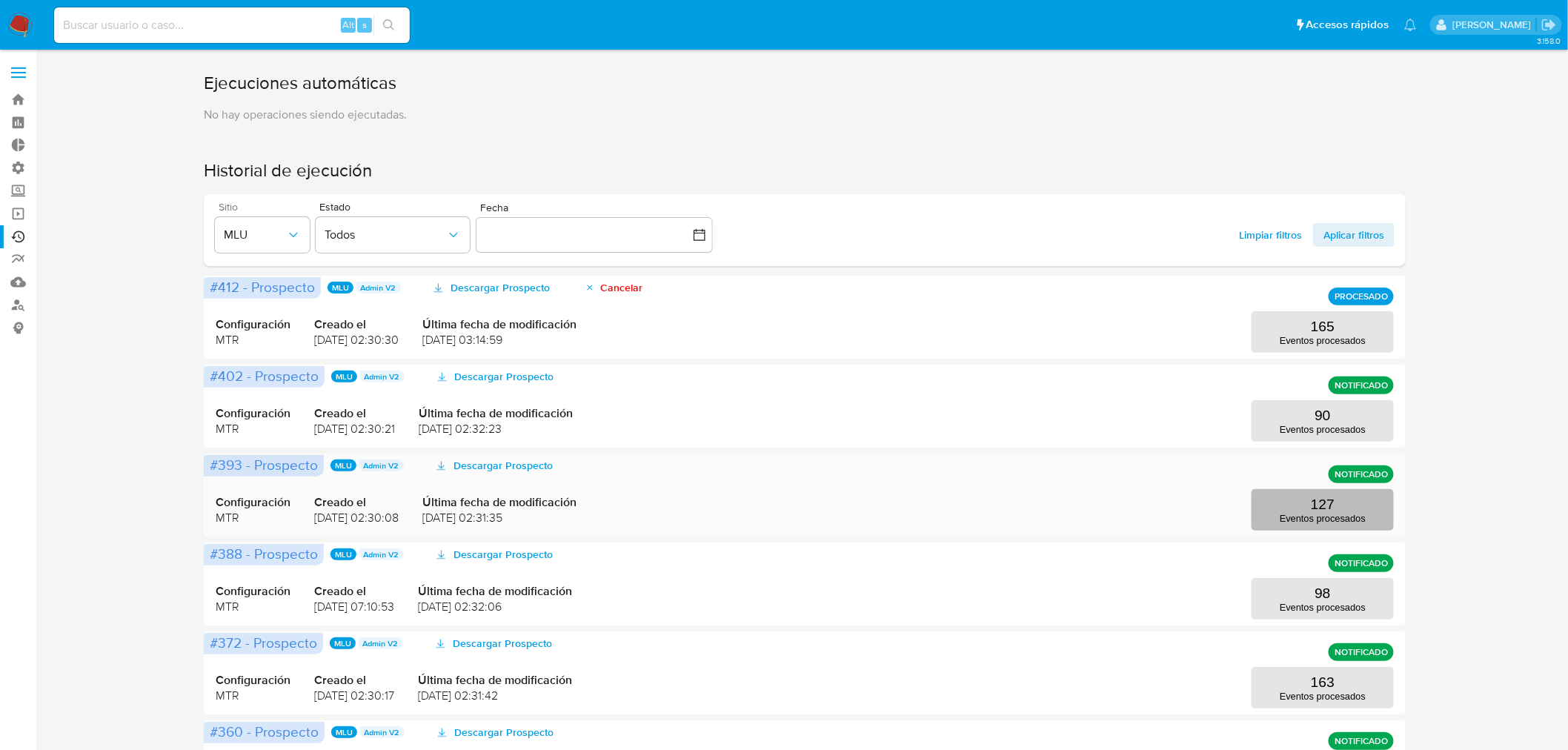
click at [1330, 515] on p "Eventos procesados" at bounding box center [1322, 518] width 86 height 12
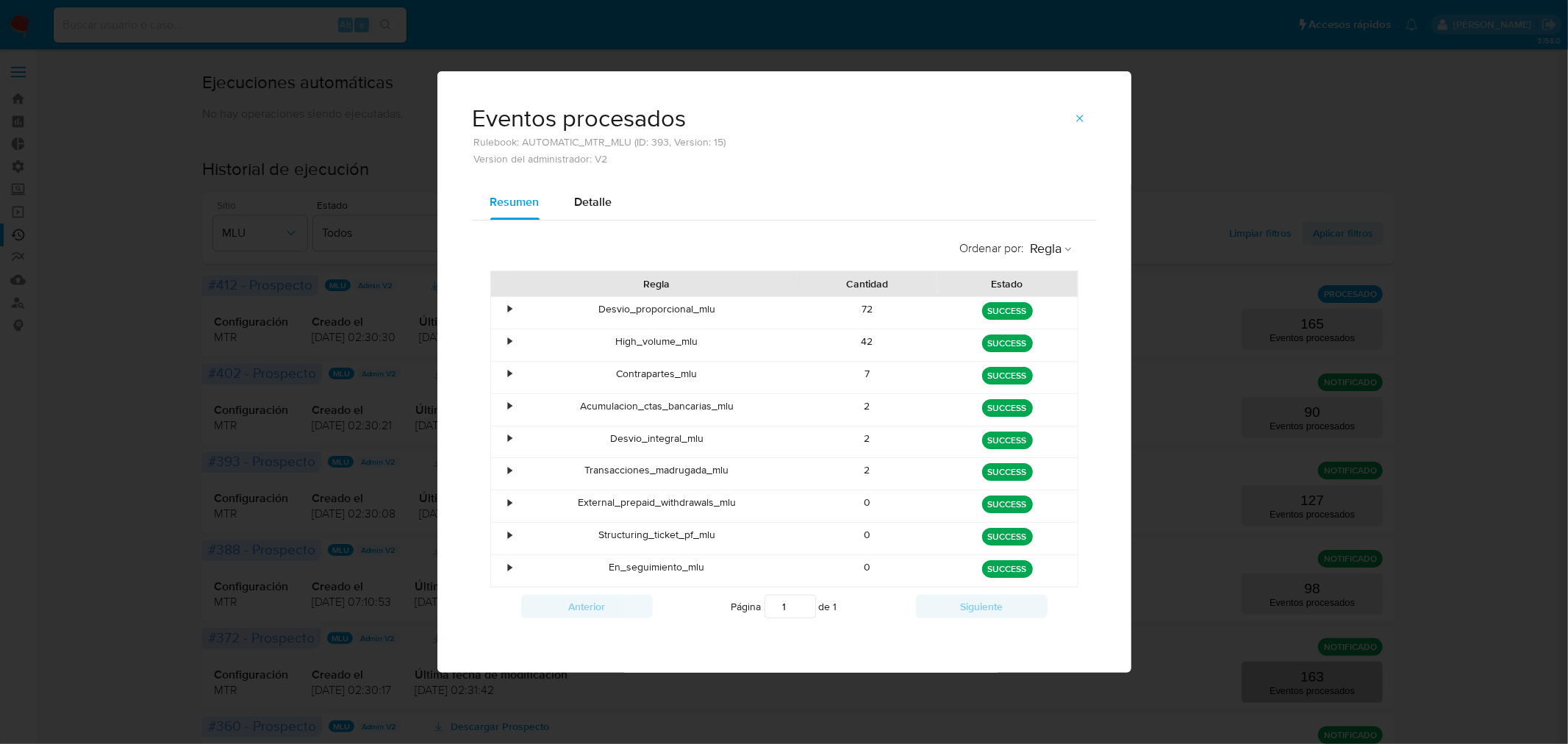
drag, startPoint x: 1083, startPoint y: 122, endPoint x: 1289, endPoint y: 667, distance: 582.6
click at [1083, 122] on icon "button" at bounding box center [1079, 118] width 11 height 11
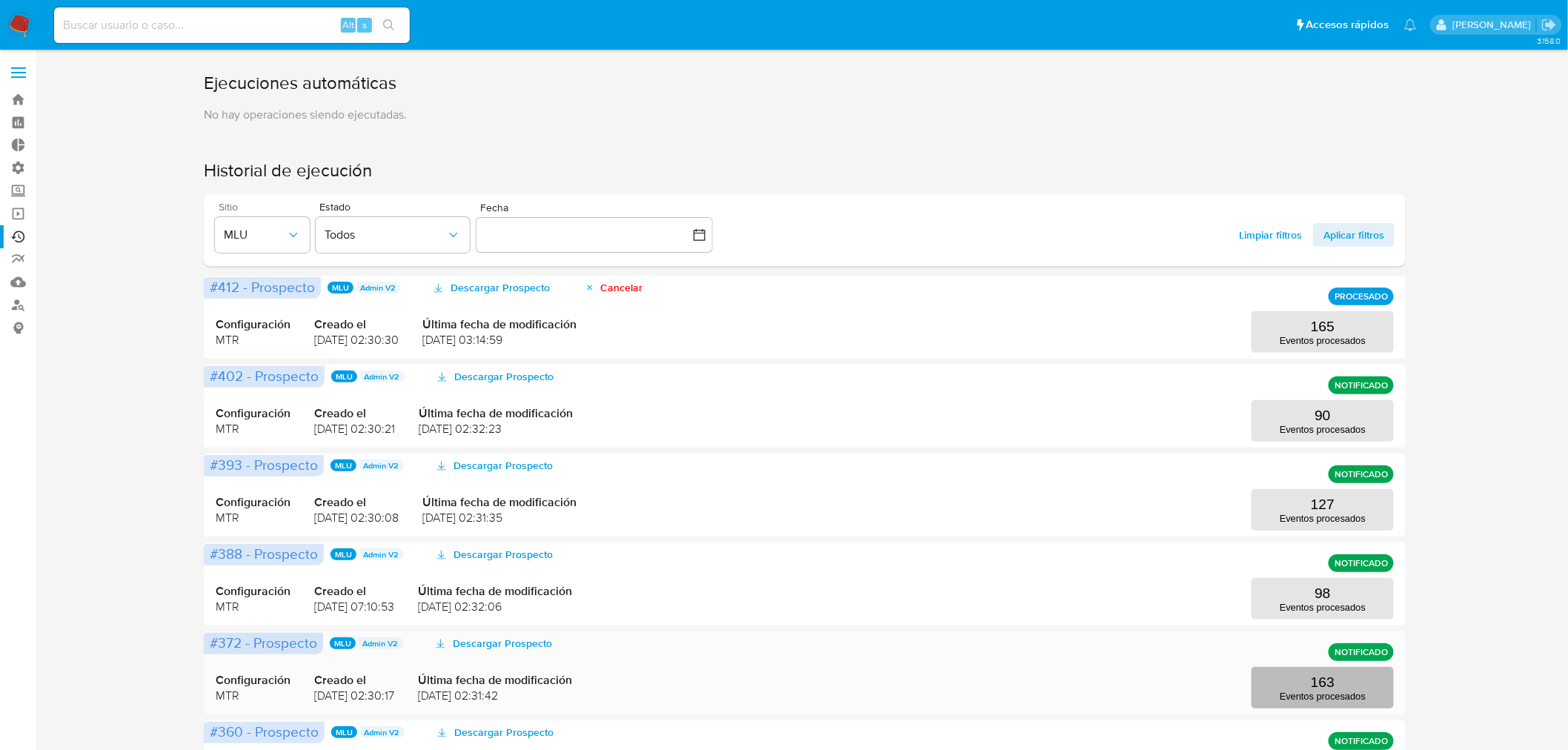
click at [1302, 680] on button "163 Eventos procesados" at bounding box center [1322, 687] width 142 height 42
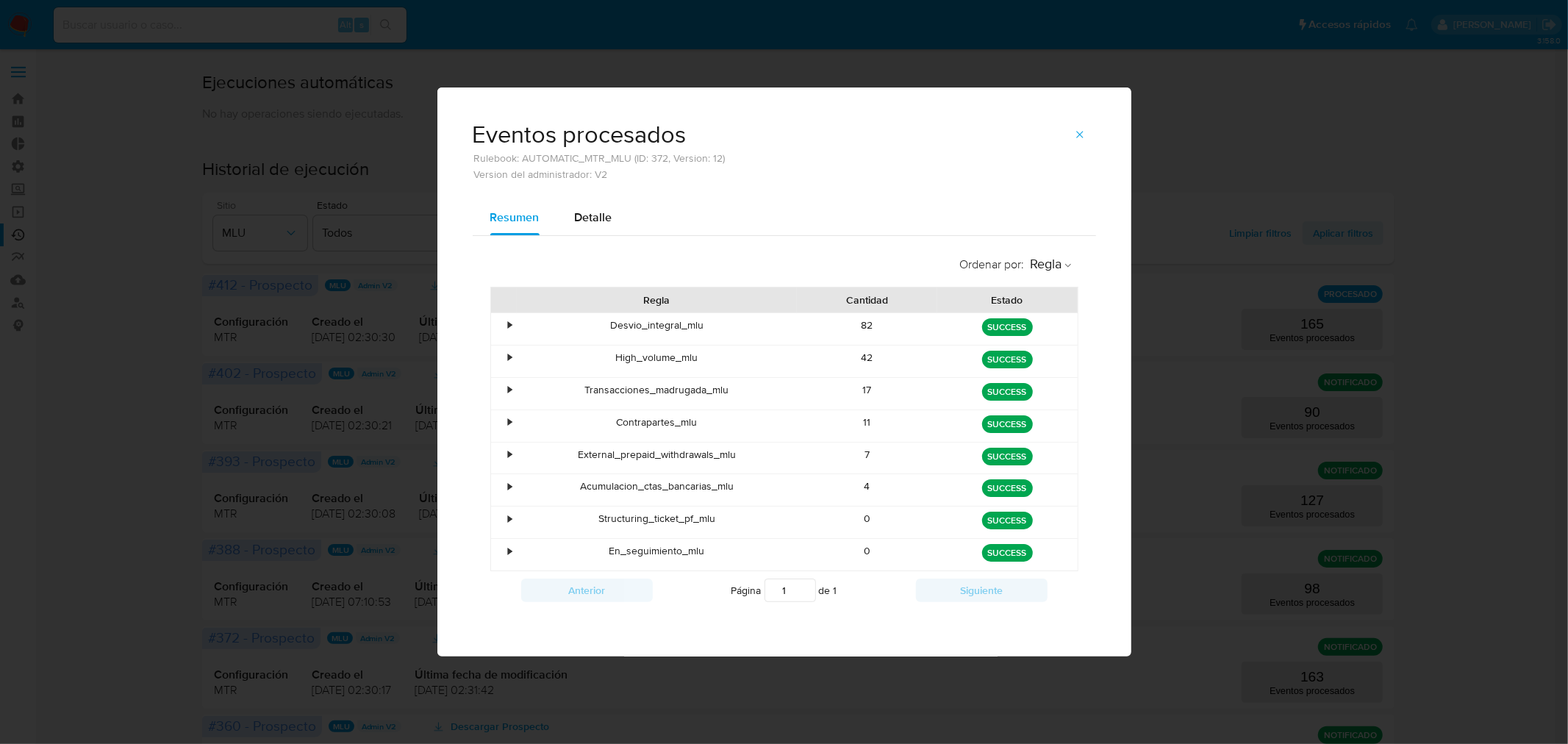
click at [1080, 141] on span "button" at bounding box center [1079, 134] width 11 height 20
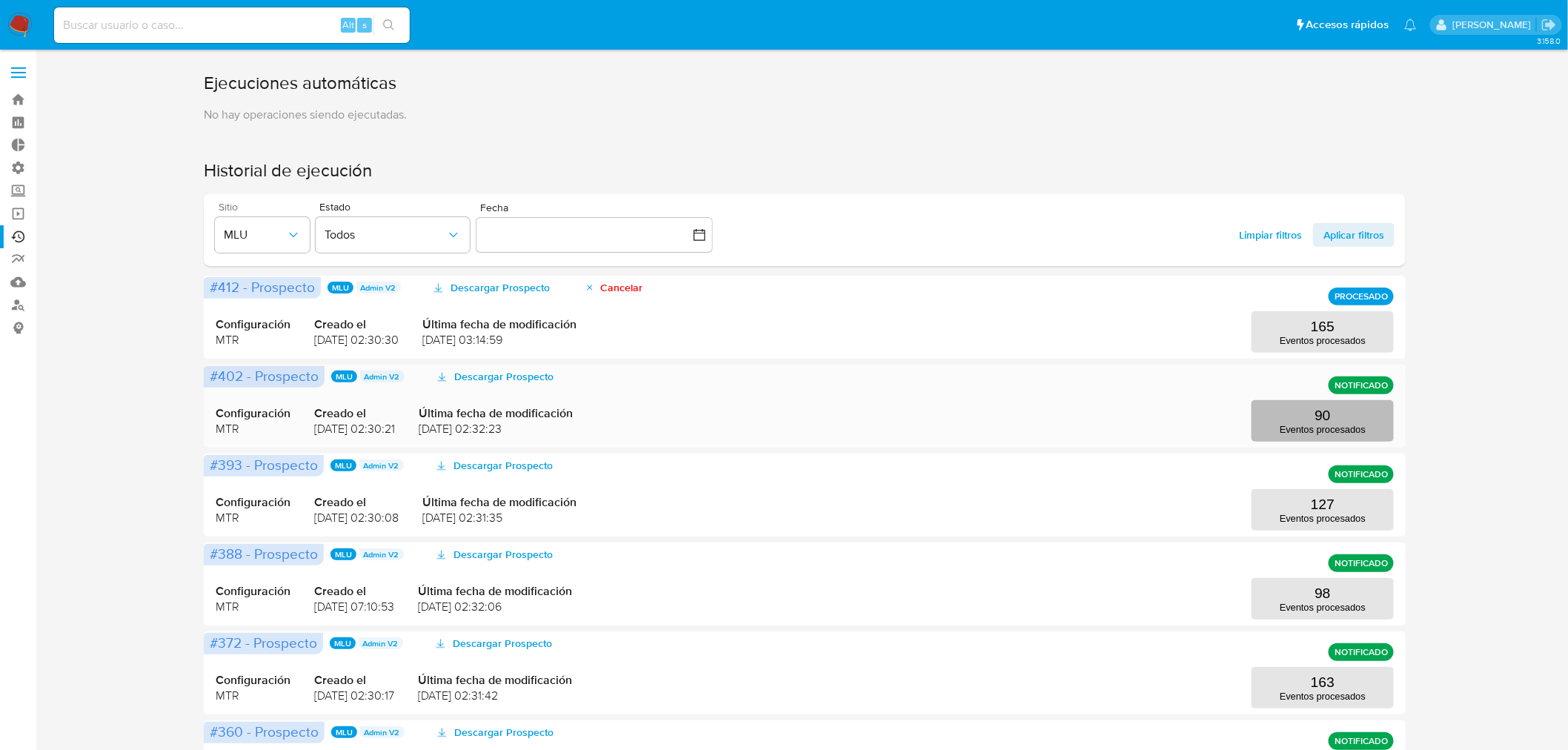
click at [1325, 420] on p "90" at bounding box center [1323, 415] width 15 height 16
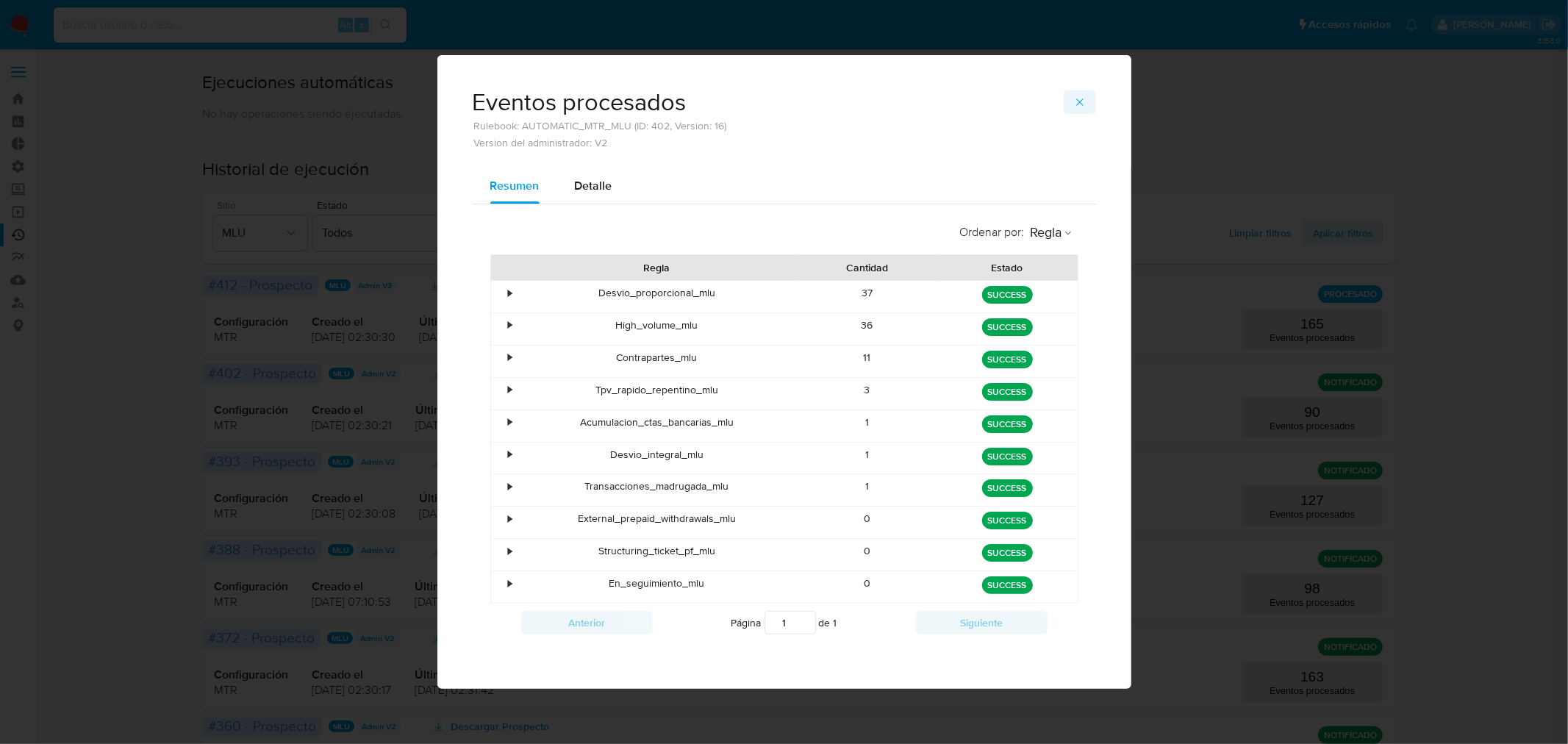
click at [1093, 112] on button "button" at bounding box center [1080, 101] width 33 height 24
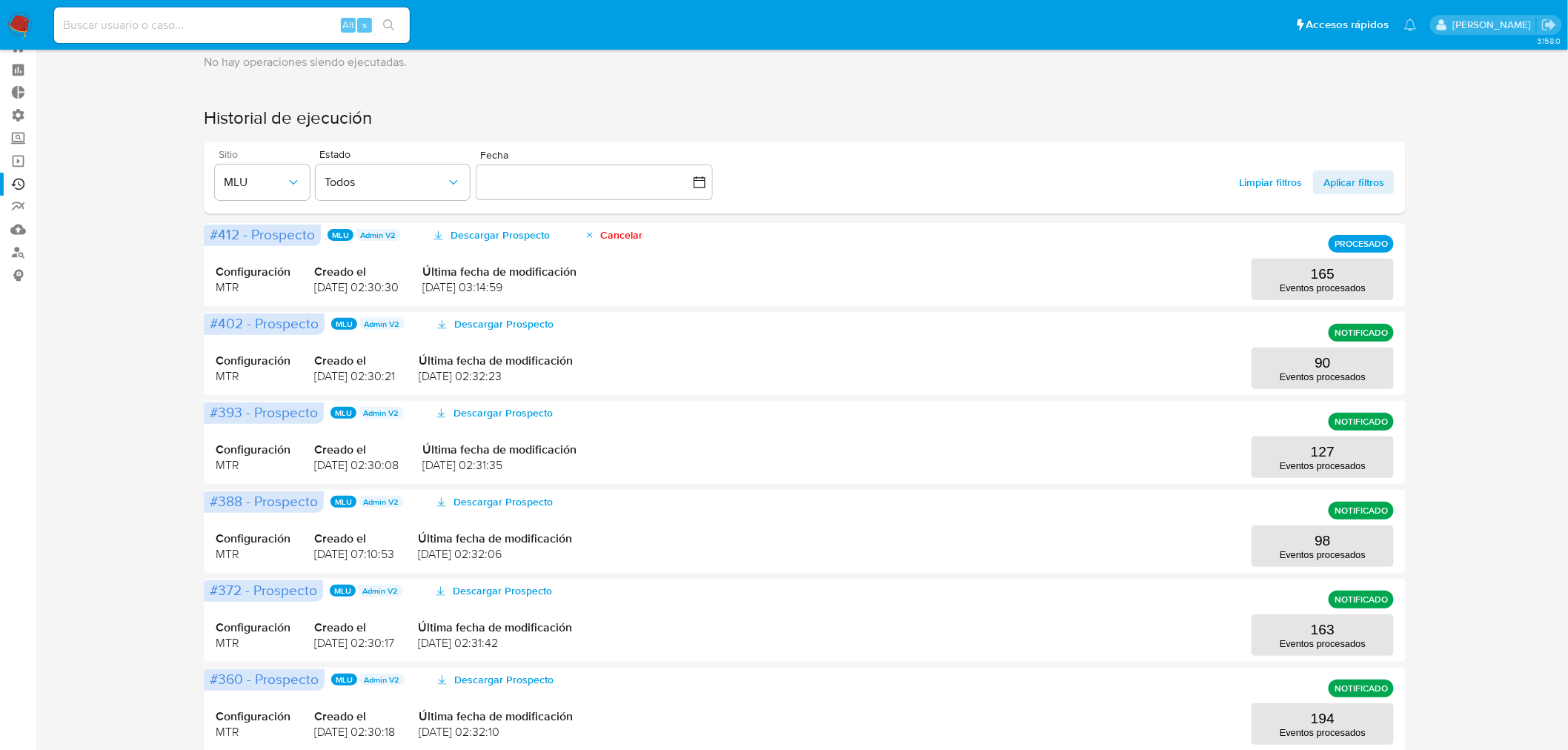
scroll to position [82, 0]
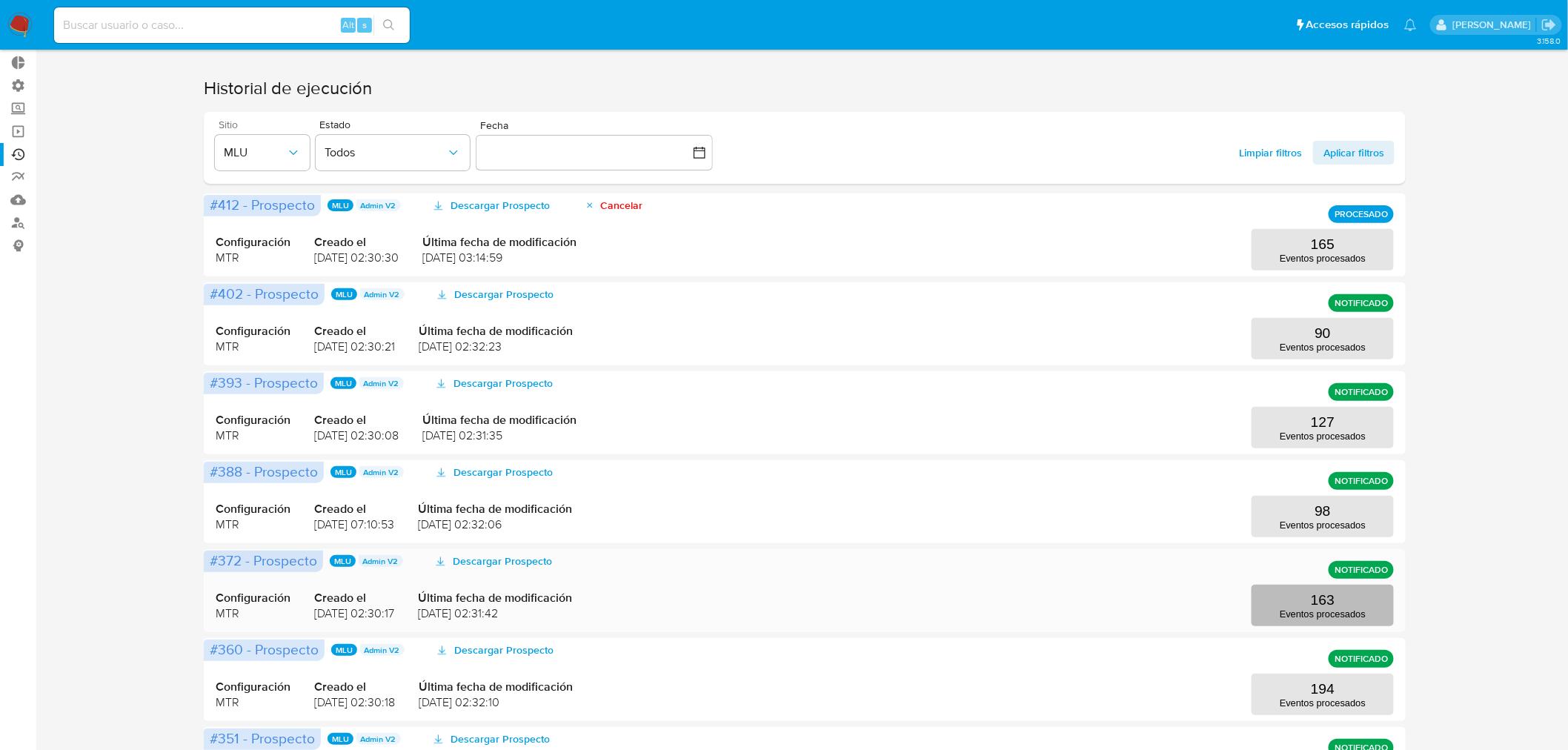
click at [1316, 592] on p "163" at bounding box center [1323, 599] width 24 height 16
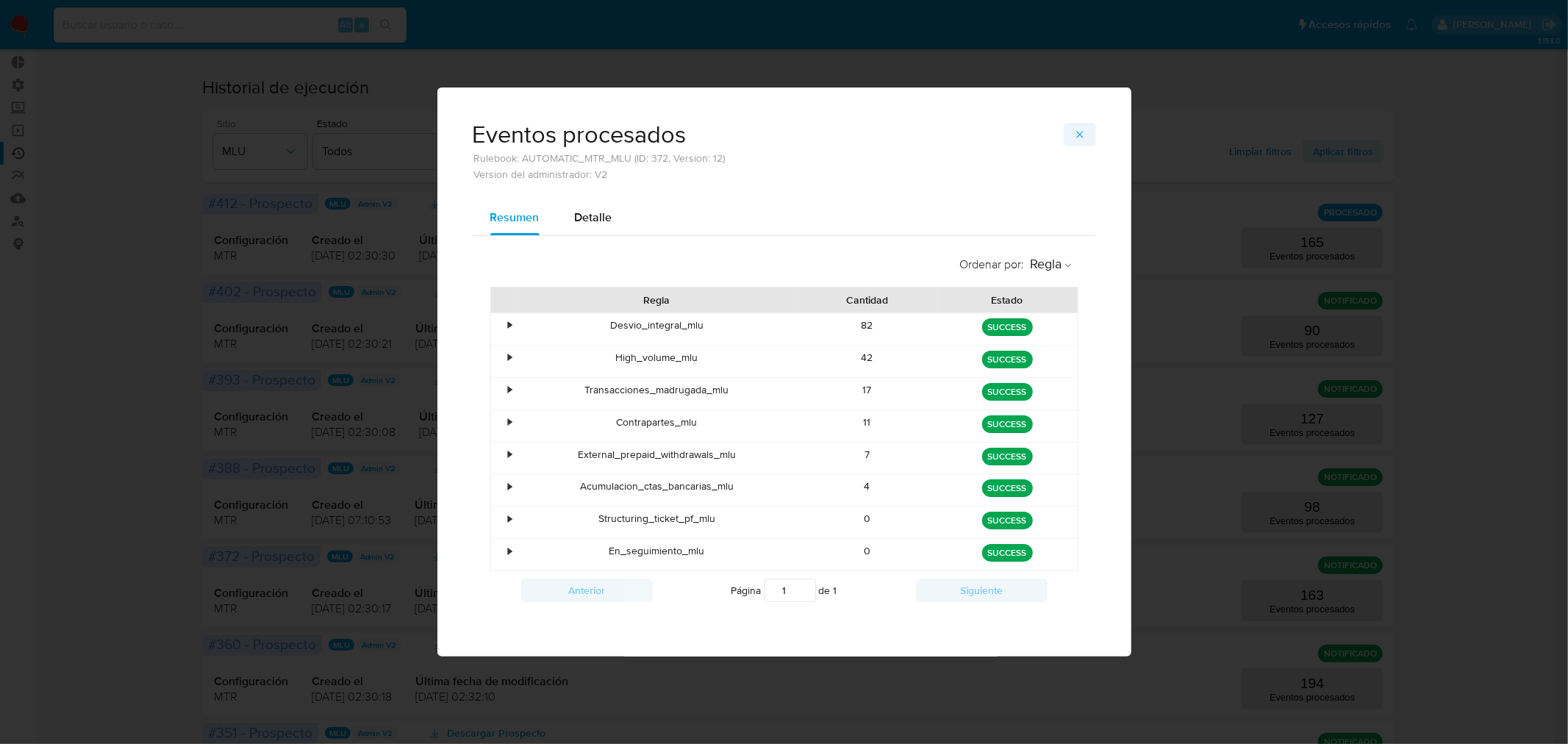
click at [1075, 130] on icon "button" at bounding box center [1079, 134] width 11 height 11
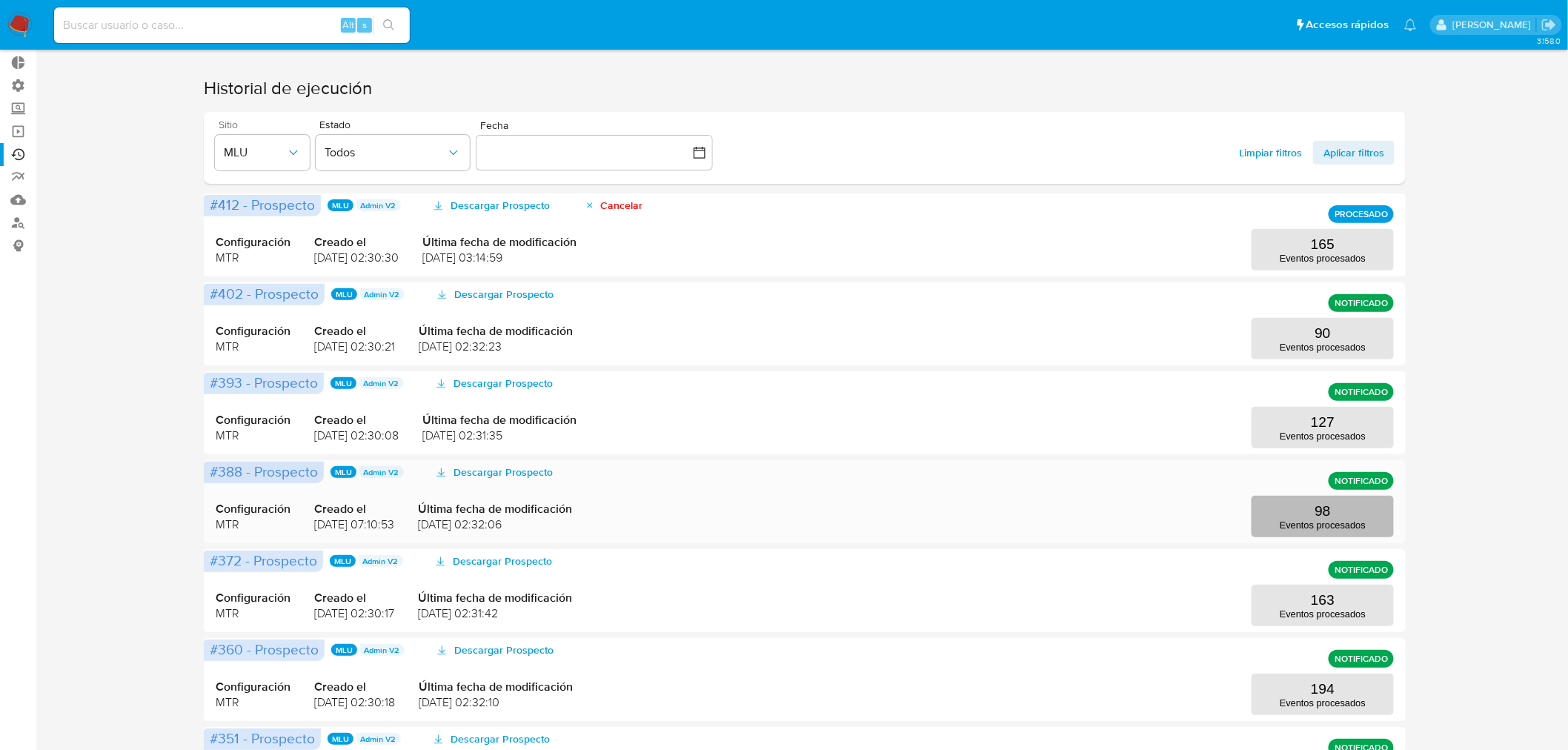
click at [1296, 521] on p "Eventos procesados" at bounding box center [1322, 525] width 86 height 12
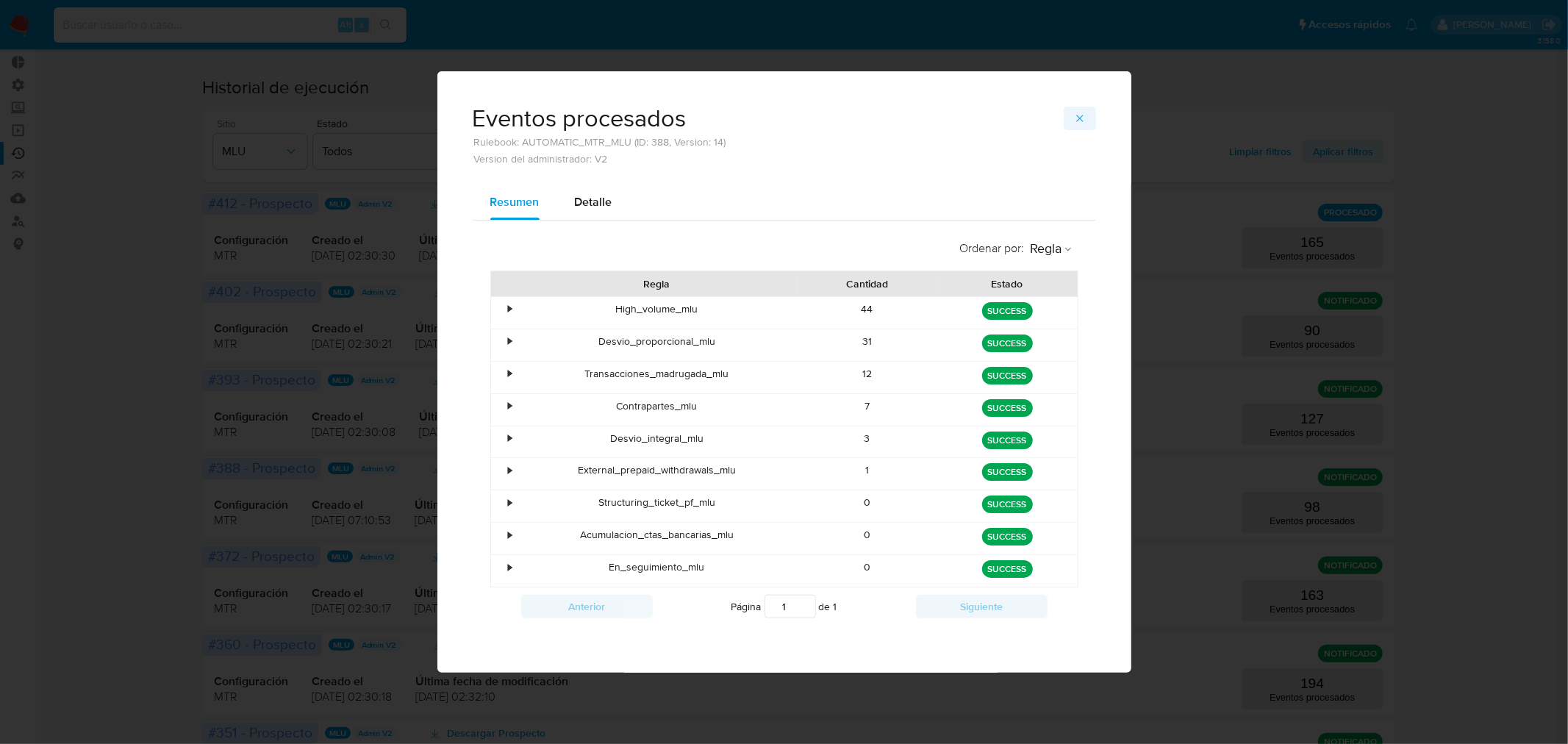
click at [1069, 119] on button "button" at bounding box center [1080, 118] width 33 height 24
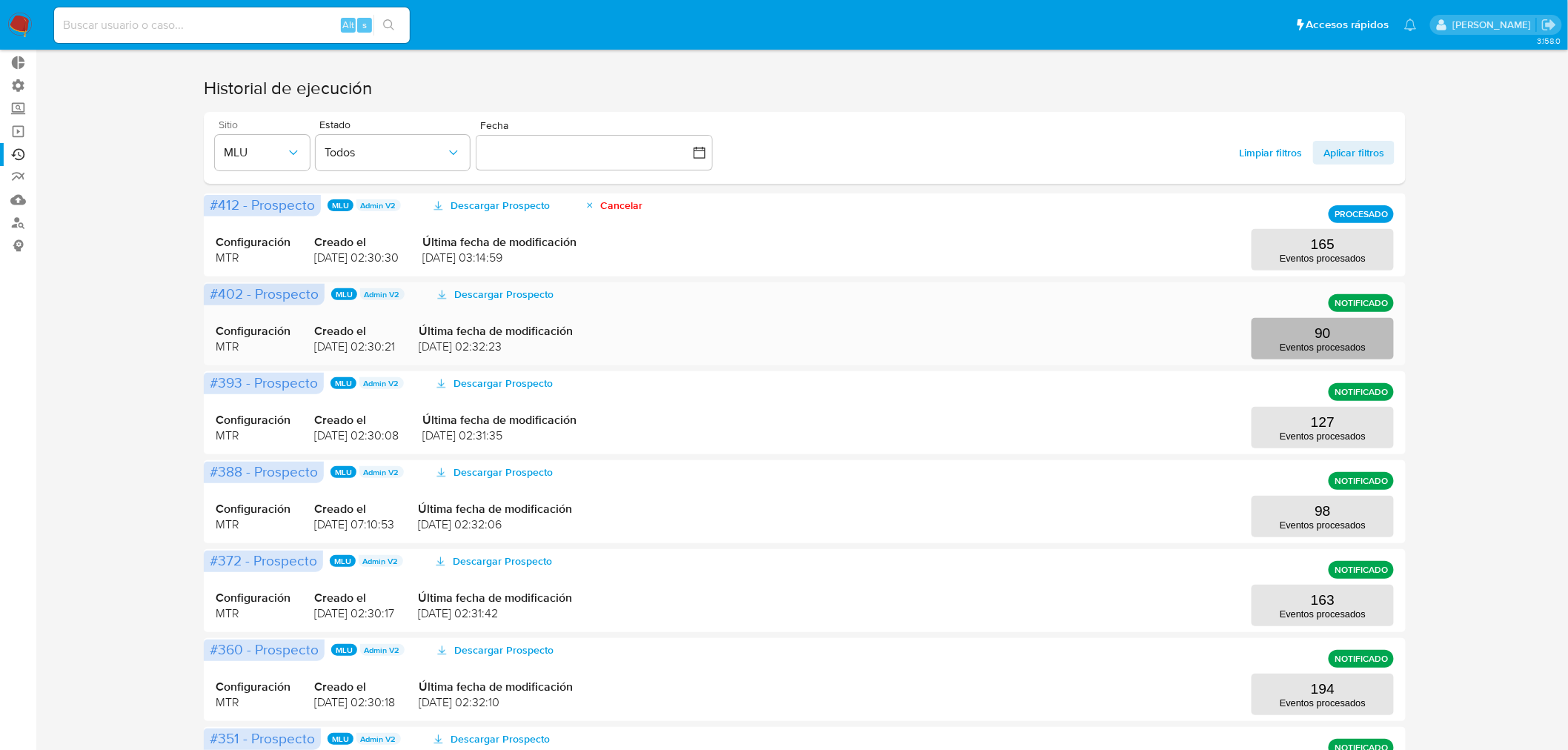
click at [1315, 348] on p "Eventos procesados" at bounding box center [1322, 347] width 86 height 12
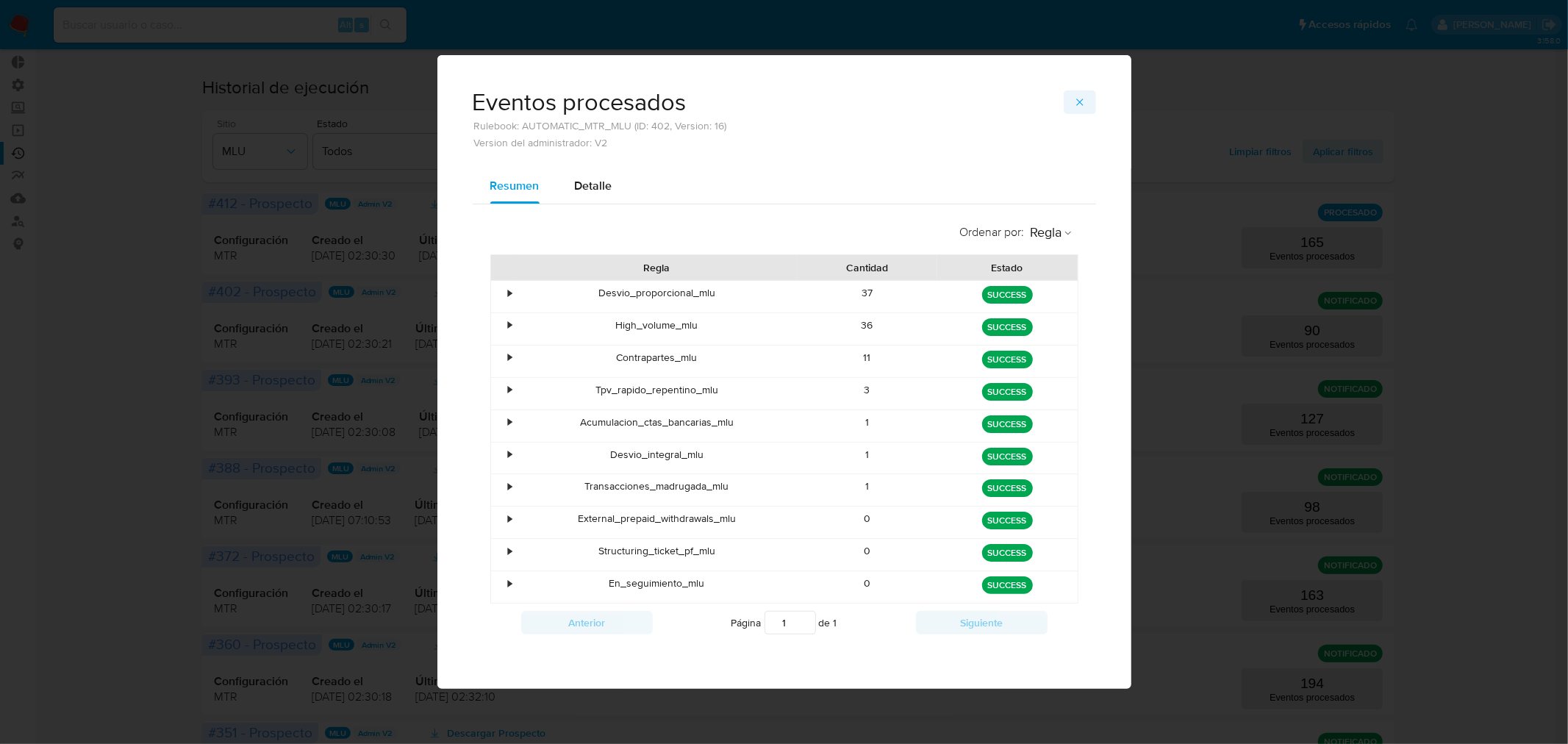
click at [1084, 106] on icon "button" at bounding box center [1079, 102] width 11 height 11
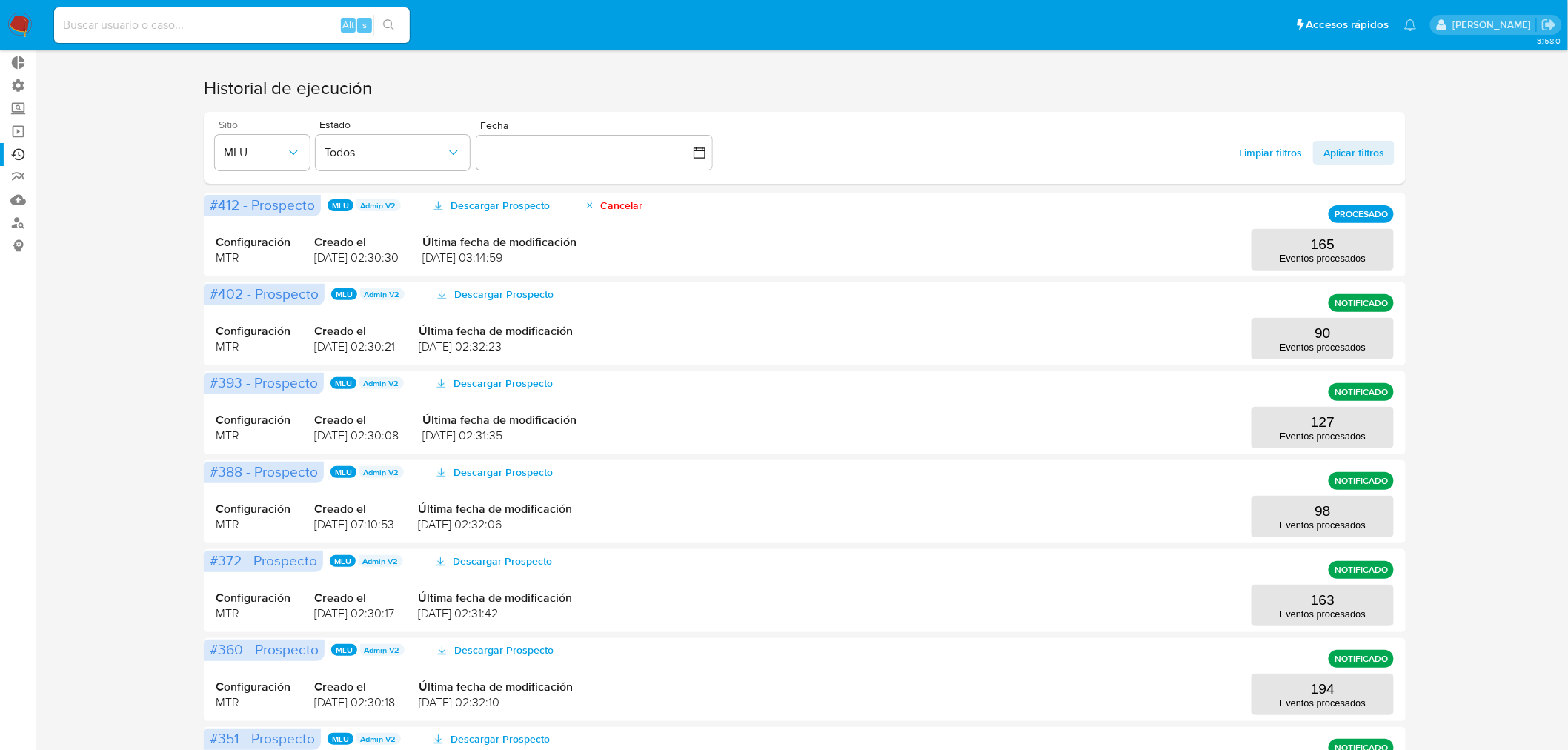
click at [1442, 429] on div "Ejecuciones automáticas No hay operaciones siendo ejecutadas. Historial de ejec…" at bounding box center [804, 556] width 1503 height 1135
click at [1302, 527] on p "Eventos procesados" at bounding box center [1322, 525] width 86 height 12
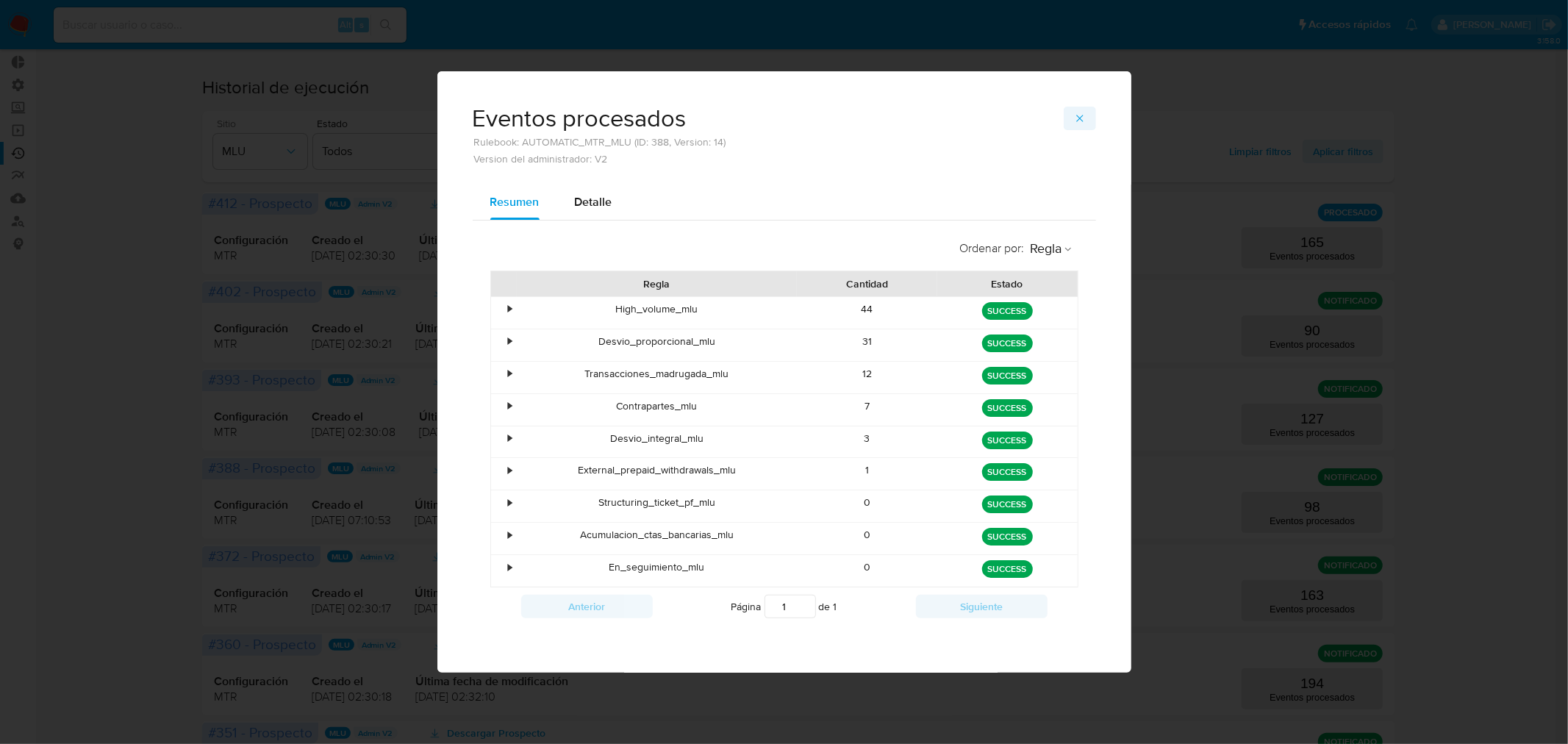
click at [1078, 122] on icon "button" at bounding box center [1079, 118] width 11 height 11
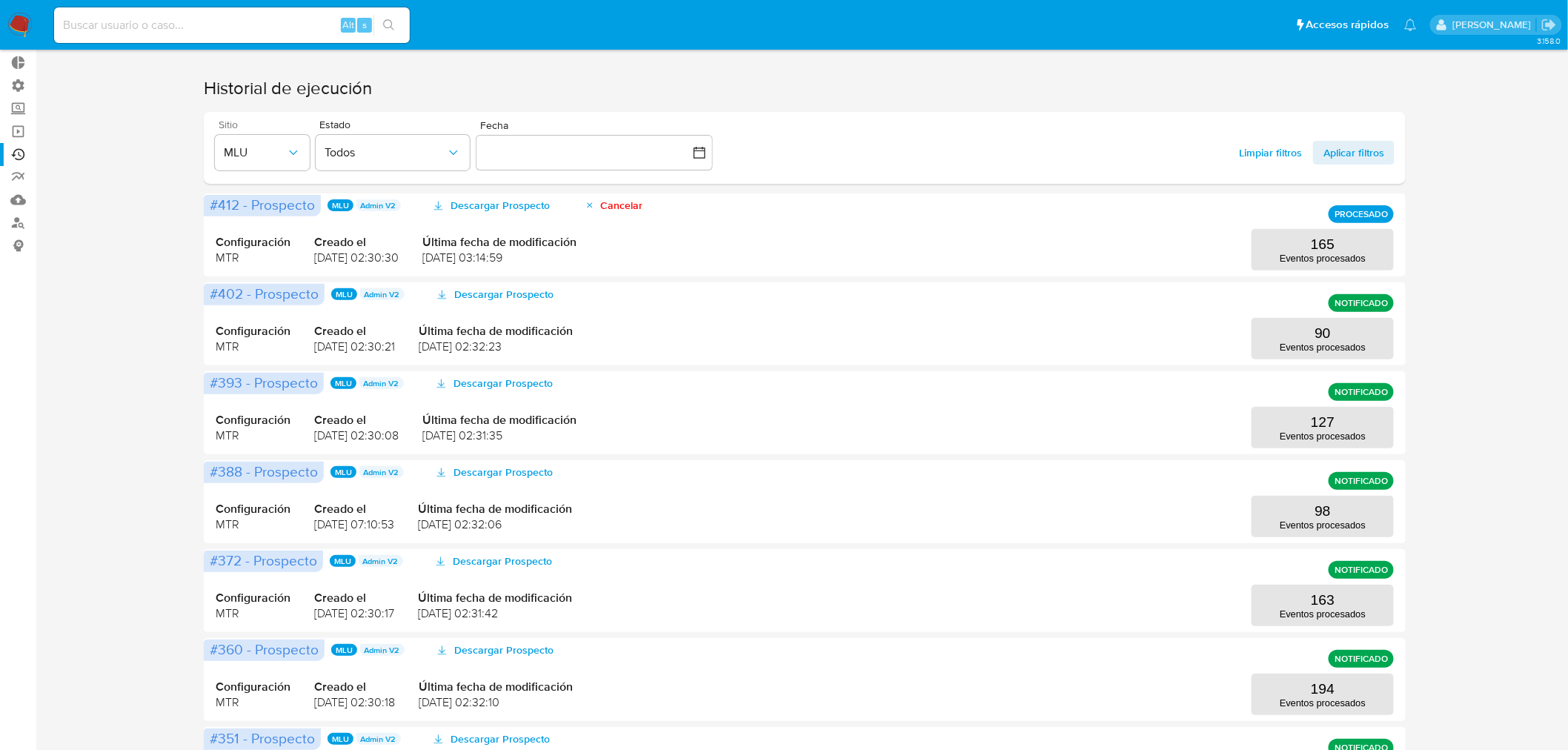
click at [1505, 649] on div "Ejecuciones automáticas No hay operaciones siendo ejecutadas. Historial de ejec…" at bounding box center [804, 556] width 1503 height 1135
